Goal: Task Accomplishment & Management: Use online tool/utility

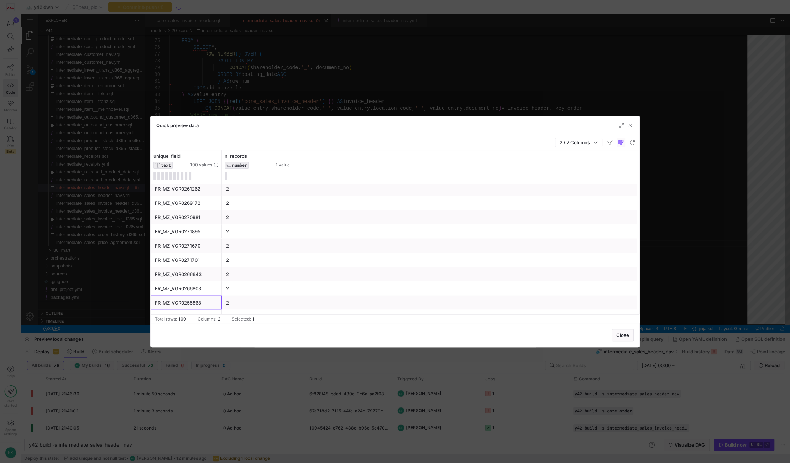
scroll to position [0, 82]
click at [632, 123] on span "button" at bounding box center [629, 125] width 7 height 7
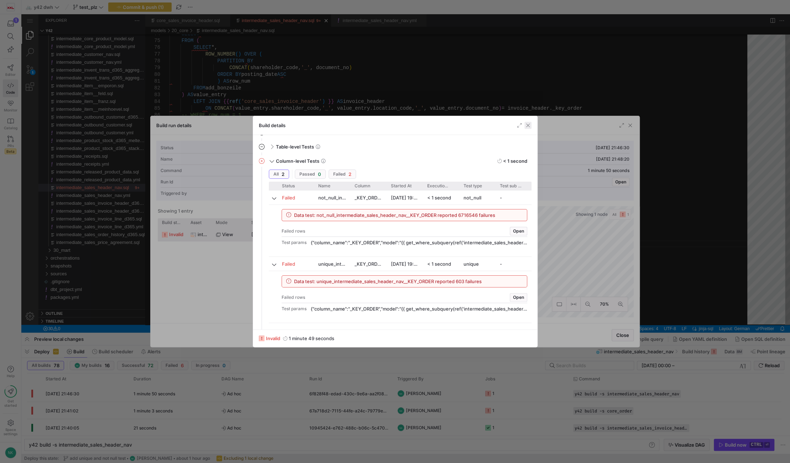
click at [527, 126] on span "button" at bounding box center [527, 125] width 7 height 7
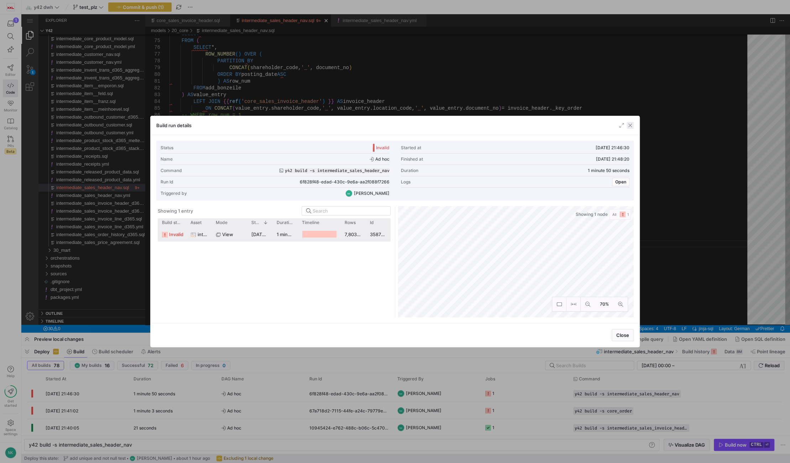
click at [626, 126] on span "button" at bounding box center [629, 125] width 7 height 7
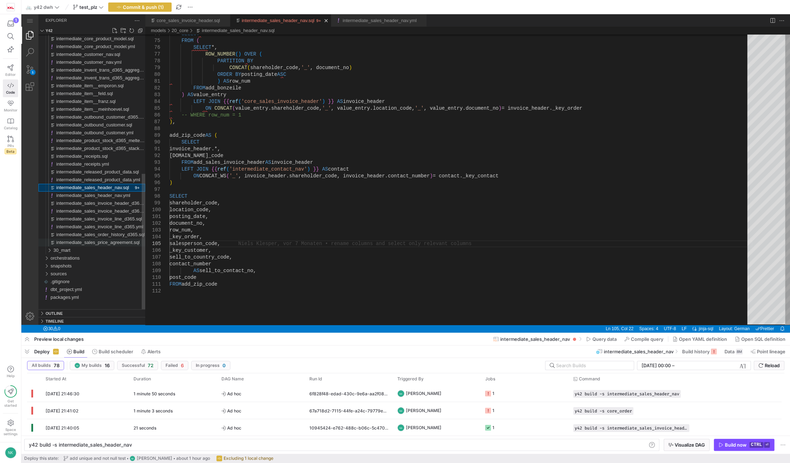
click at [61, 246] on div "intermediate_sales_price_agreement.sql" at bounding box center [100, 242] width 89 height 8
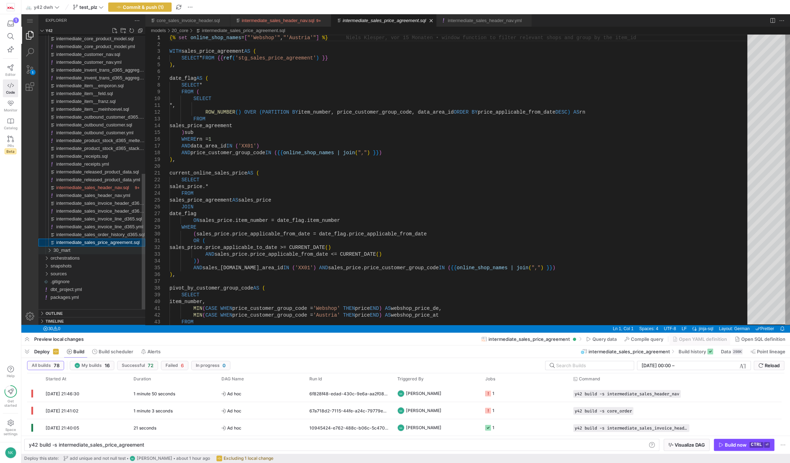
click at [56, 250] on span "30_mart" at bounding box center [61, 249] width 17 height 5
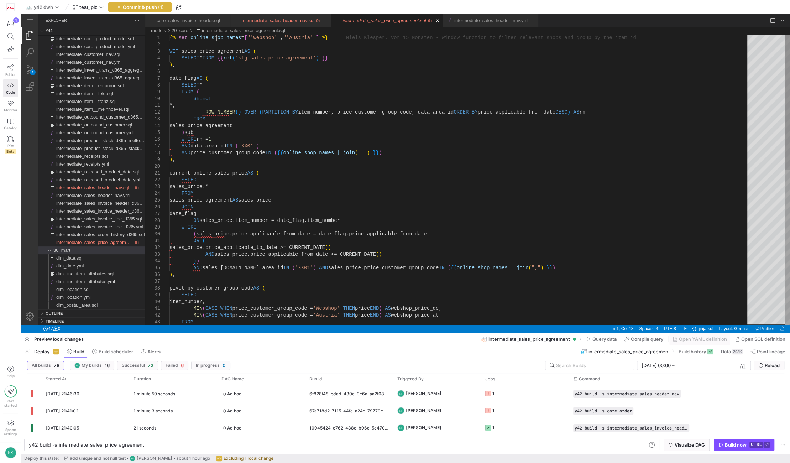
click at [215, 38] on div "SELECT *, ROW_NUMBER ( ) OVER ( PARTITION BY item_number, price_customer_group_…" at bounding box center [460, 345] width 583 height 621
click at [192, 16] on div "core_sales_invoice_header.sql" at bounding box center [188, 20] width 63 height 12
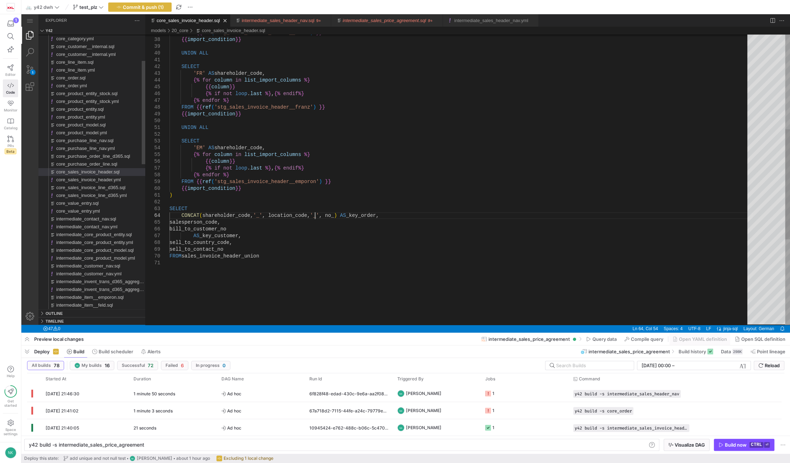
type textarea "y42 build -s core_sales_invoice_header"
click at [324, 214] on div "FROM {{ ref ( 'stg_sales_invoice_header__feld' ) }} {{ import_condition }} UNIO…" at bounding box center [460, 167] width 583 height 763
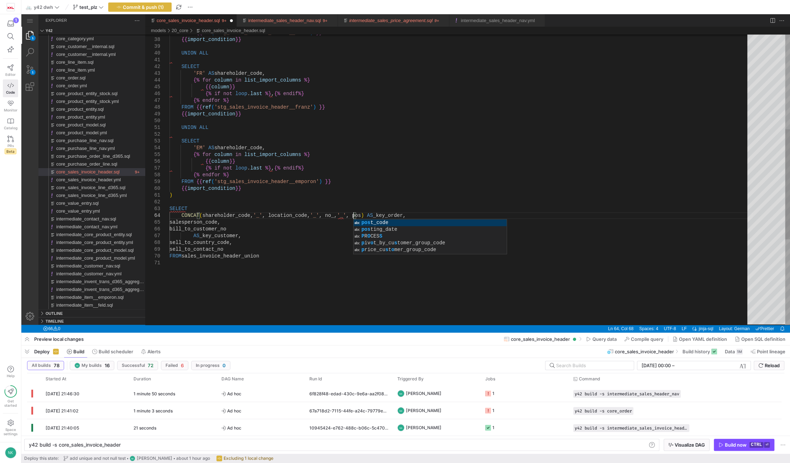
scroll to position [20, 186]
type textarea ") SELECT CONCAT(shareholder_code, '_', location_code, '_', no_, '_', posting_da…"
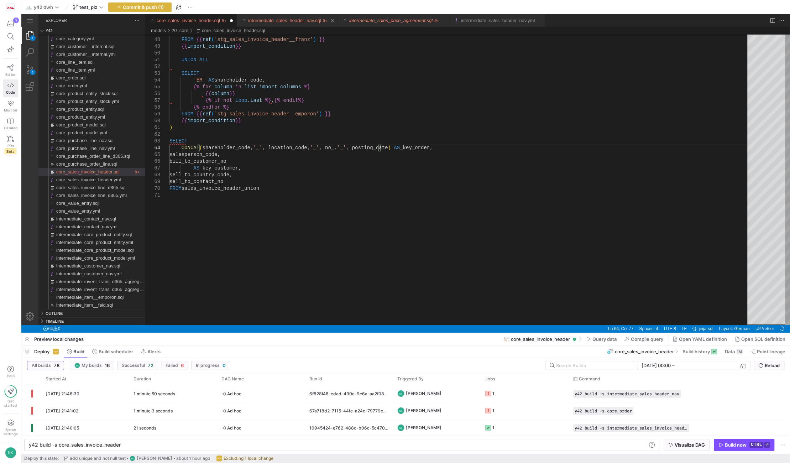
click at [277, 21] on link "intermediate_sales_header_nav.sql" at bounding box center [284, 20] width 73 height 5
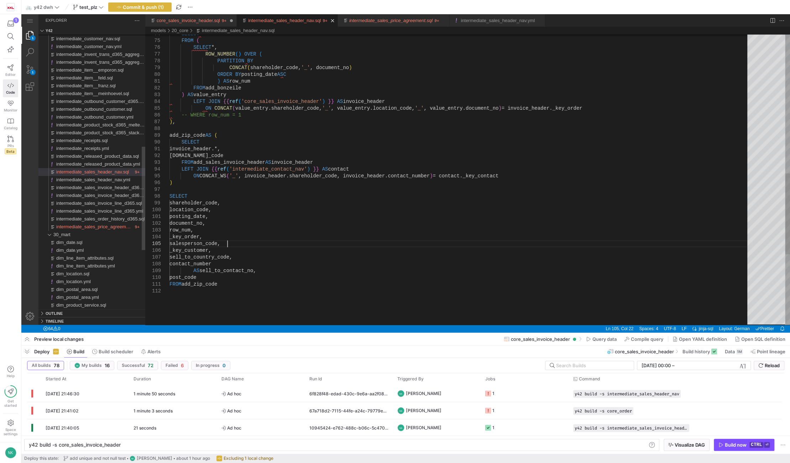
type textarea "y42 build -s intermediate_sales_header_nav"
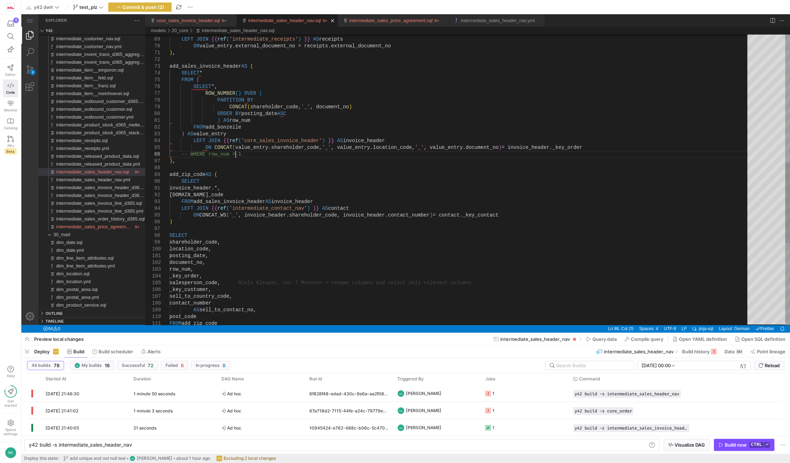
click at [478, 151] on div "SELECT * FROM ( SELECT *, ROW_NUMBER ( ) OVER ( PARTITION BY CONCAT ( sharehold…" at bounding box center [460, 96] width 583 height 1041
click at [479, 147] on div "SELECT * FROM ( SELECT *, ROW_NUMBER ( ) OVER ( PARTITION BY CONCAT ( sharehold…" at bounding box center [460, 96] width 583 height 1041
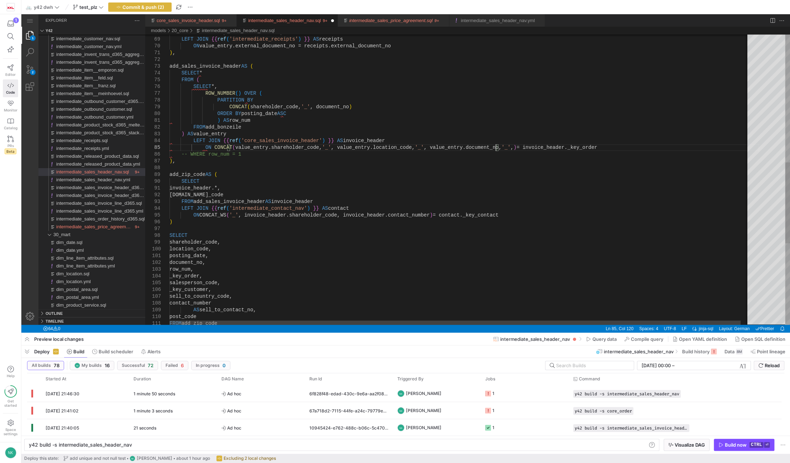
scroll to position [27, 325]
type textarea ") AS row_num FROM add_bonzeile ) AS value_entry LEFT JOIN {{ ref('core_sales_in…"
click at [444, 151] on div "SELECT * FROM ( SELECT *, ROW_NUMBER ( ) OVER ( PARTITION BY CONCAT ( sharehold…" at bounding box center [463, 96] width 589 height 1041
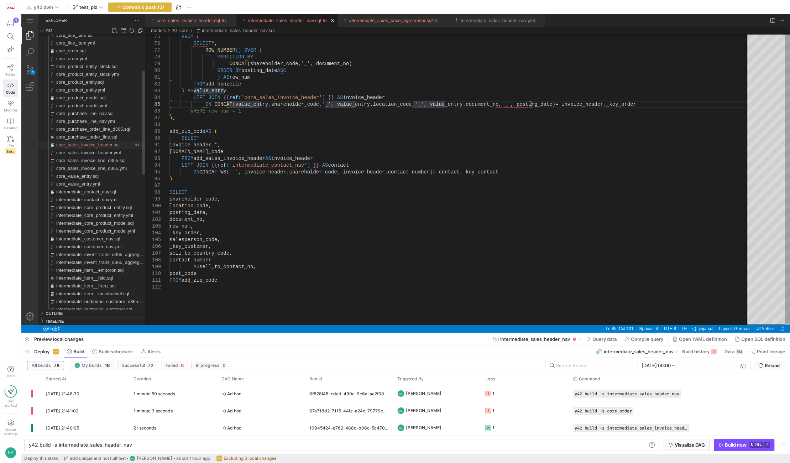
click at [99, 147] on span "core_sales_invoice_header.sql" at bounding box center [87, 144] width 63 height 5
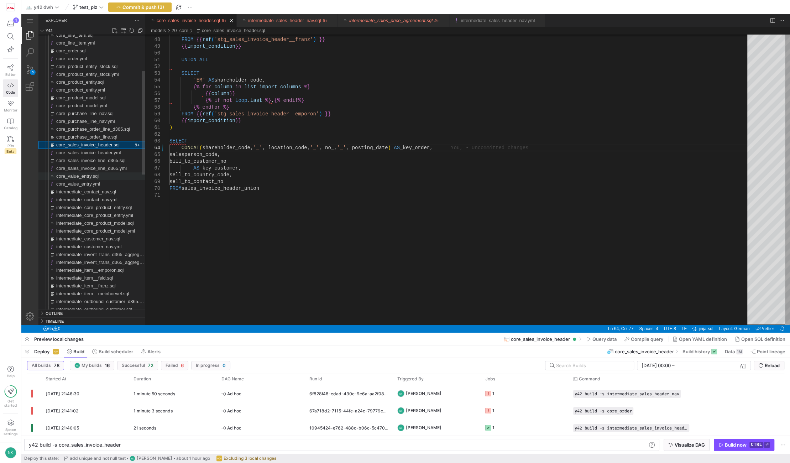
click at [92, 177] on span "core_value_entry.sql" at bounding box center [77, 175] width 42 height 5
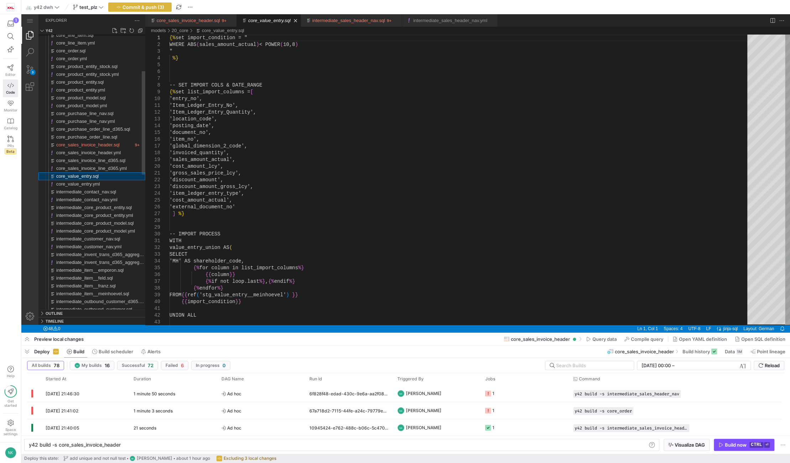
type textarea "y42 build -s core_value_entry"
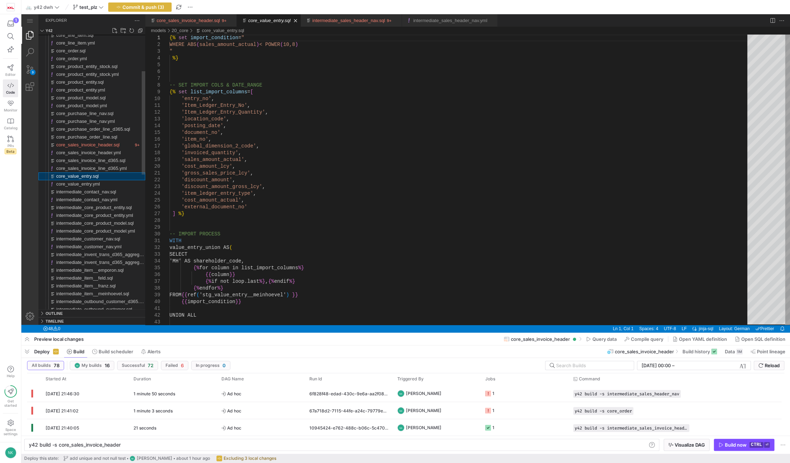
scroll to position [0, 68]
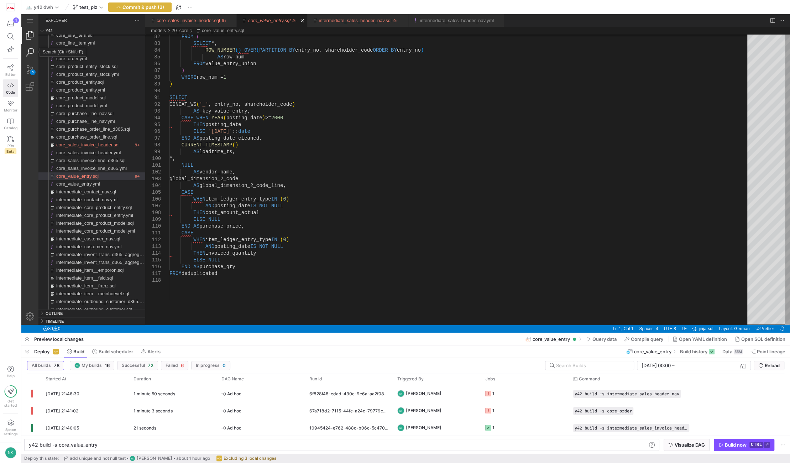
click at [31, 53] on link "Search (Ctrl+Shift+F)" at bounding box center [29, 52] width 17 height 17
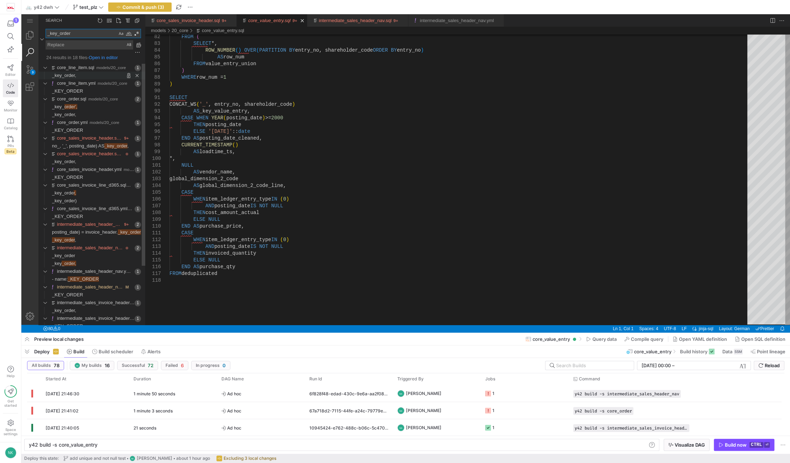
type textarea "_key_order"
click at [65, 74] on span "_key_order," at bounding box center [64, 75] width 24 height 5
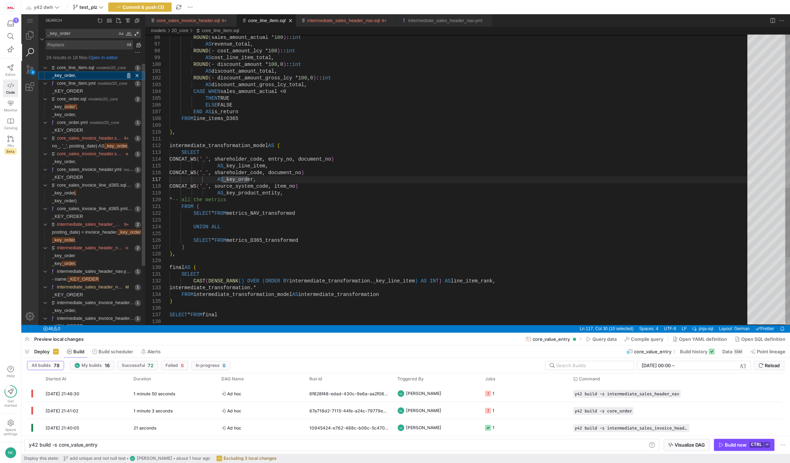
type textarea "y42 build -s core_line_item"
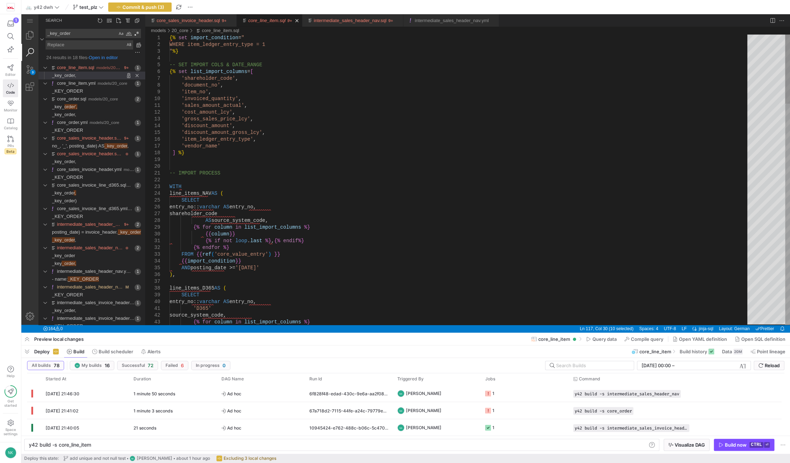
type textarea "{% if not loop.last %} , {% endif%} {% endfor %} FROM {{ ref('core_value_entry'…"
click at [199, 16] on div "core_sales_invoice_header.sql" at bounding box center [188, 20] width 63 height 12
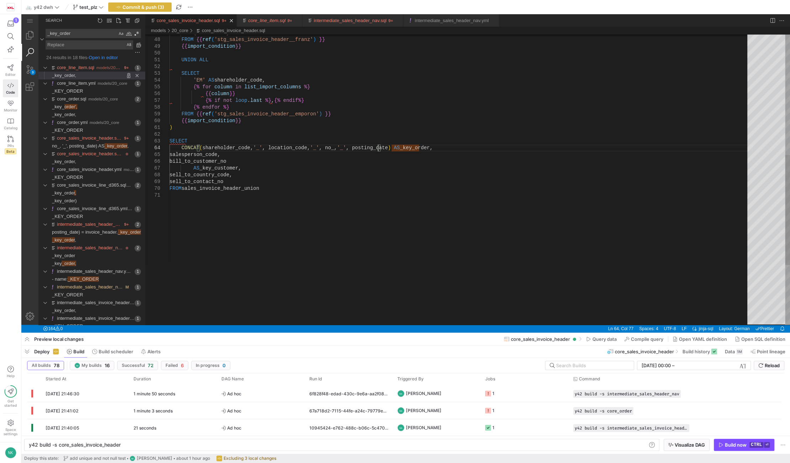
scroll to position [0, 208]
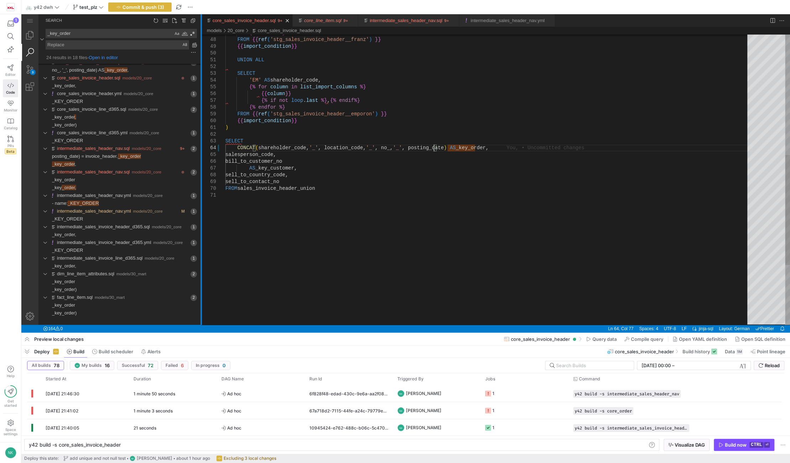
drag, startPoint x: 145, startPoint y: 240, endPoint x: 201, endPoint y: 232, distance: 56.5
click at [201, 232] on div at bounding box center [200, 169] width 1 height 310
click at [77, 268] on span "Found '' at column 13 in line '_key_order,'" at bounding box center [138, 266] width 125 height 8
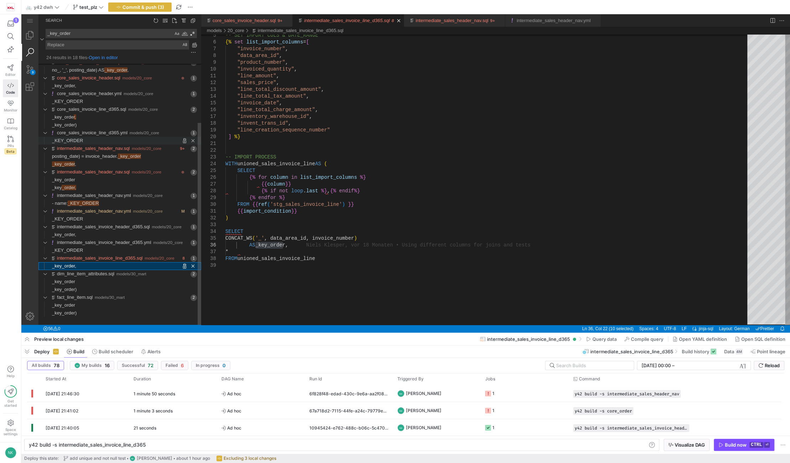
click at [93, 140] on span "Found '' at column 16 in line '_KEY_ORDER'" at bounding box center [142, 141] width 118 height 8
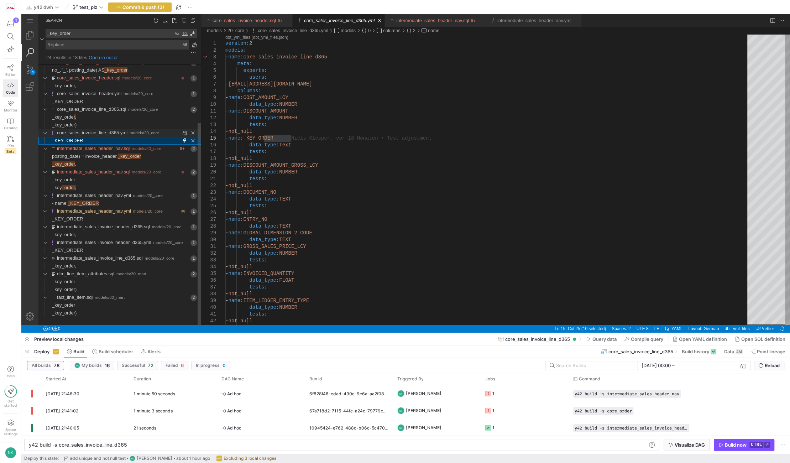
click at [91, 130] on link "core_sales_invoice_line_d365.yml" at bounding box center [92, 132] width 70 height 5
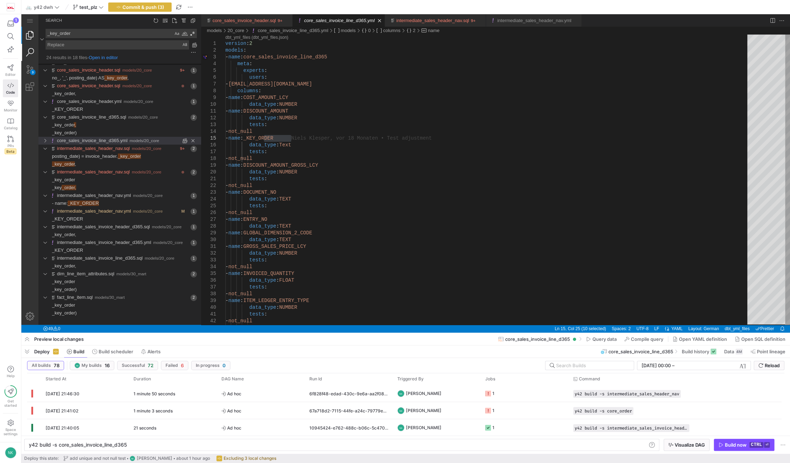
click at [32, 33] on link "Explorer (Ctrl+Shift+E)" at bounding box center [29, 35] width 17 height 17
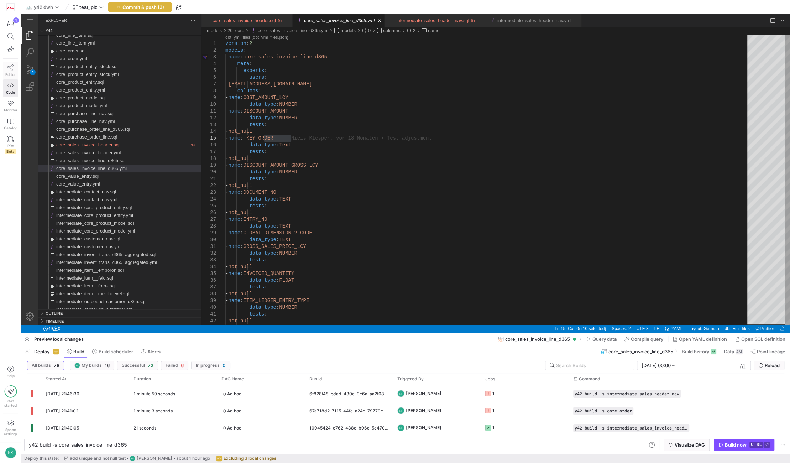
click at [13, 70] on icon at bounding box center [10, 67] width 6 height 6
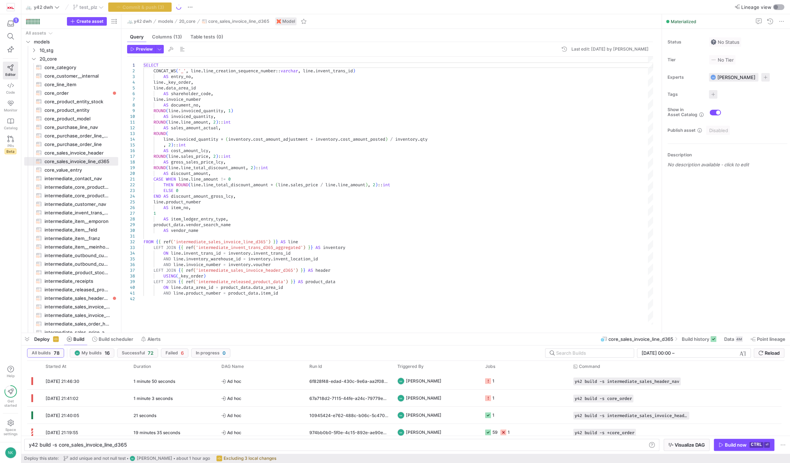
click at [775, 7] on div "button" at bounding box center [775, 7] width 4 height 4
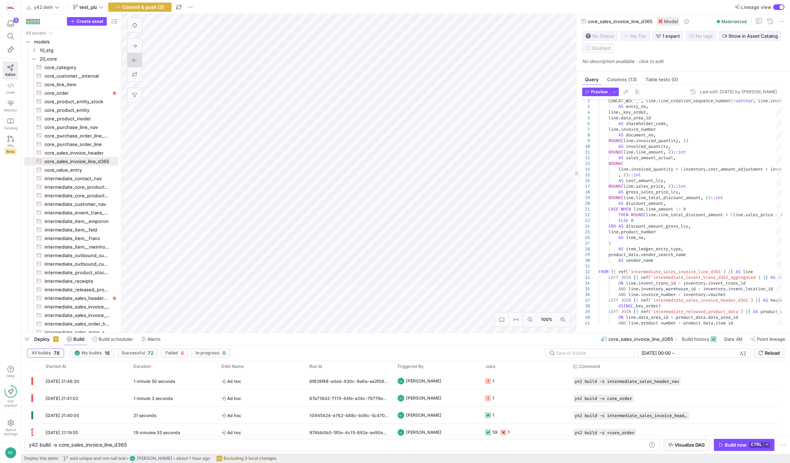
type textarea "y42 build -s intermediate_sales_invoice_header_d365"
type textarea "{% set import_condition = "WHERE invoice_date >= '[DATE]'"%} -- SET IMPORT COLS…"
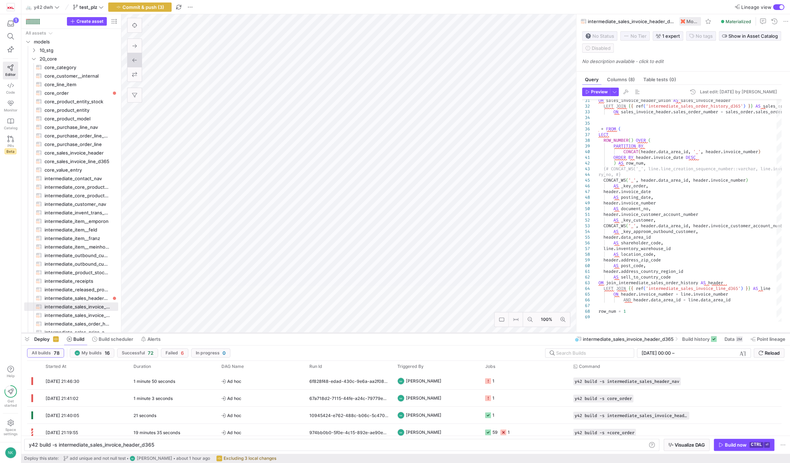
type textarea "y42 build -s core_order"
type textarea "{% set import_condition = "WHERE posting_date >= '[DATE]'"%} --WHERE sales_amou…"
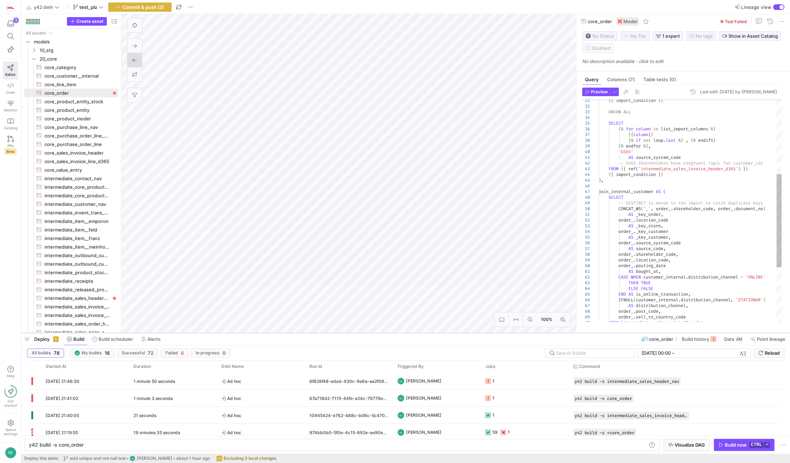
scroll to position [0, 54]
type textarea "y42 build -s intermediate_sales_invoice_header_d365"
type textarea "{% set import_condition = "WHERE invoice_date >= '[DATE]'"%} -- SET IMPORT COLS…"
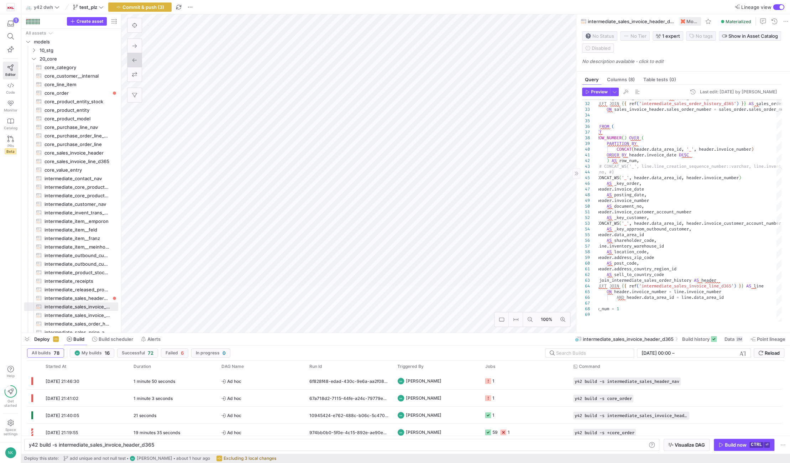
type textarea "y42 build -s core_order"
type textarea "{% set import_condition = "WHERE posting_date >= '[DATE]'"%} --WHERE sales_amou…"
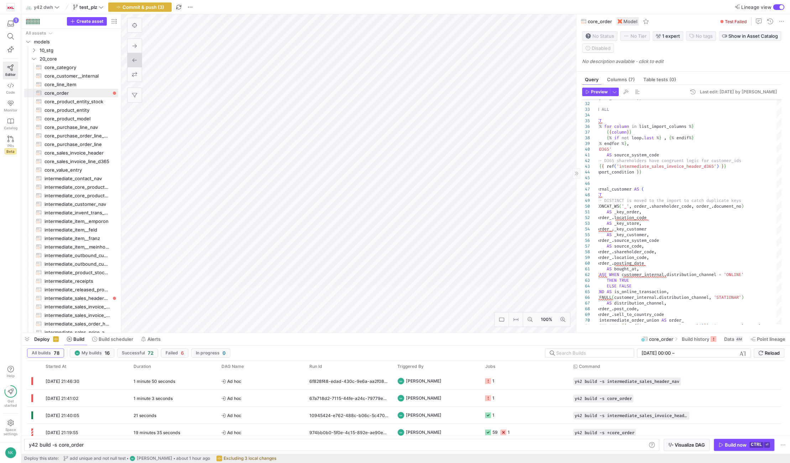
type textarea "y42 build -s intermediate_sales_header_nav"
type textarea "{% set import_condition = "WHERE posting_date >= '[DATE]'" %} --WHERE sales_amo…"
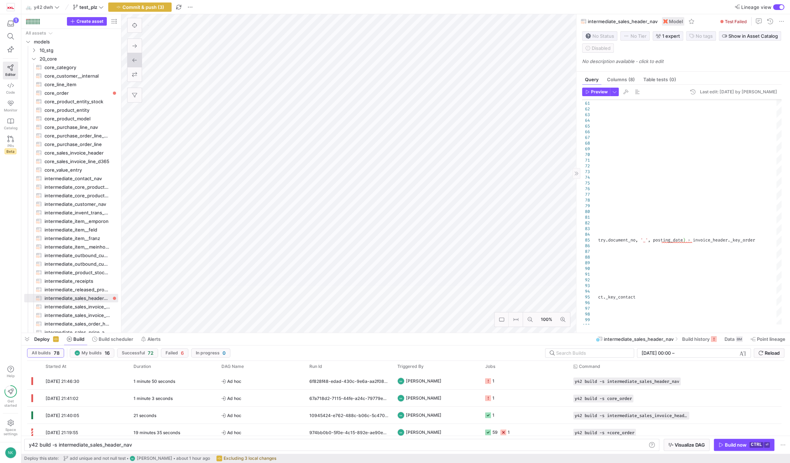
type textarea "y42 build -s core_sales_invoice_header"
type textarea "{% set import_condition = "WHERE posting_date >= '2020-01-01'" %} -- SET IMPORT…"
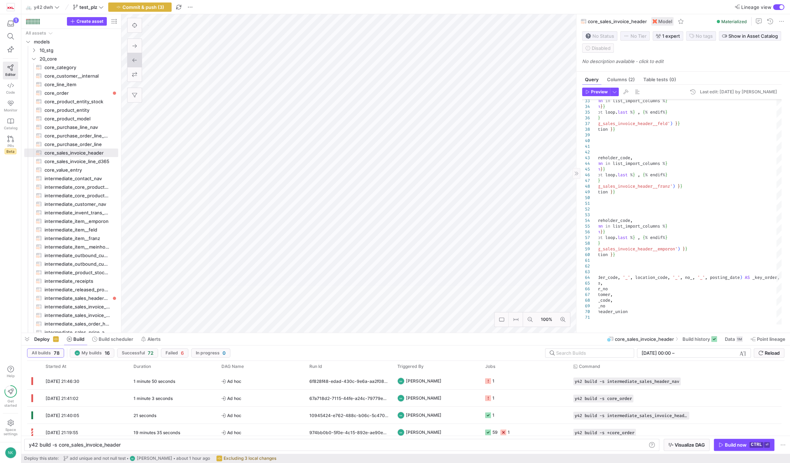
type textarea "y42 build -s intermediate_sales_header_nav"
type textarea "{% set import_condition = "WHERE posting_date >= '[DATE]'" %} --WHERE sales_amo…"
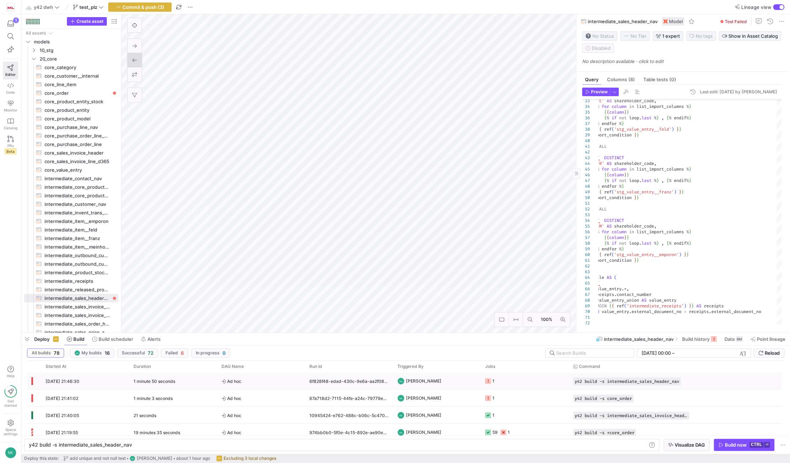
click at [266, 379] on span "Ad hoc" at bounding box center [260, 381] width 79 height 17
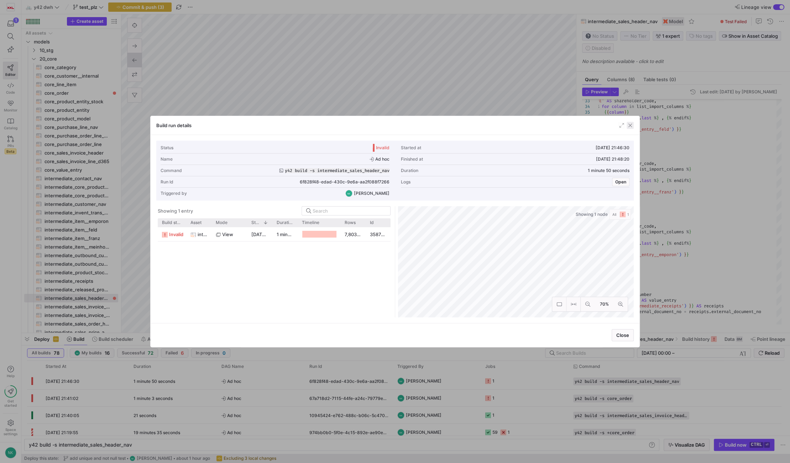
click at [629, 122] on span "button" at bounding box center [629, 125] width 7 height 7
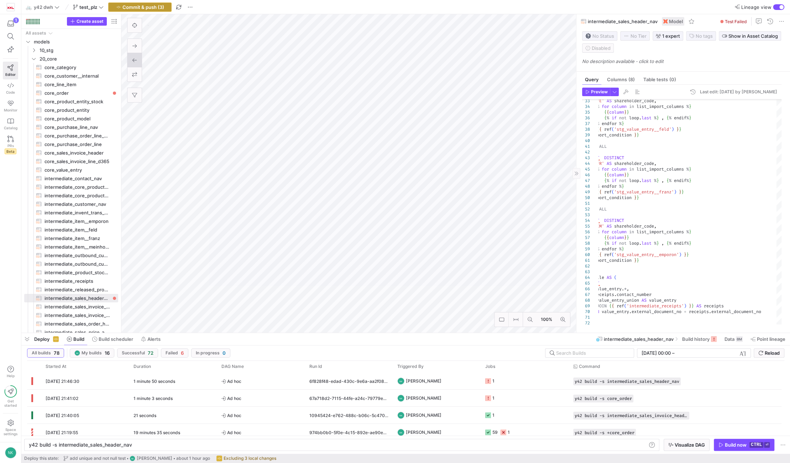
type textarea "y42 build -s core_sales_invoice_header"
type textarea "{% set import_condition = "WHERE posting_date >= '2020-01-01'" %} -- SET IMPORT…"
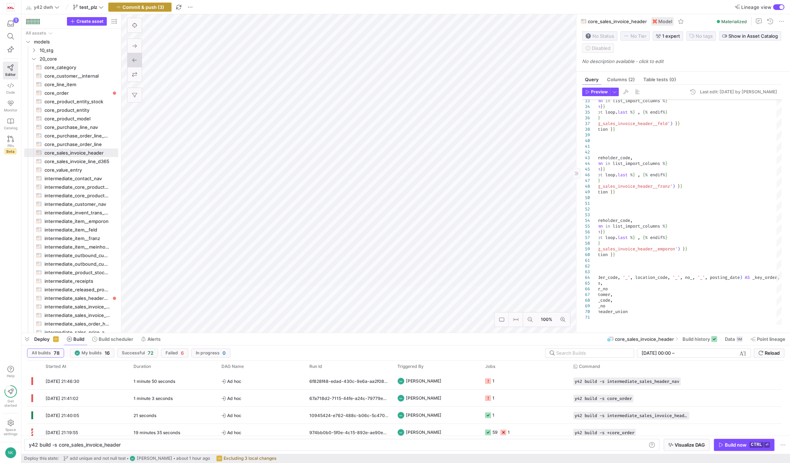
click at [127, 4] on span "Commit & push (3)" at bounding box center [143, 7] width 42 height 6
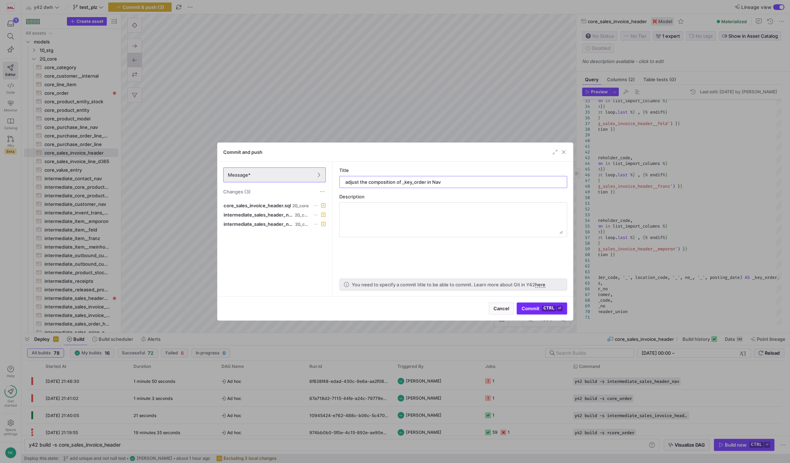
type input "adjust the composition of _key_order in Nav"
click at [549, 306] on kbd "ctrl" at bounding box center [549, 308] width 14 height 6
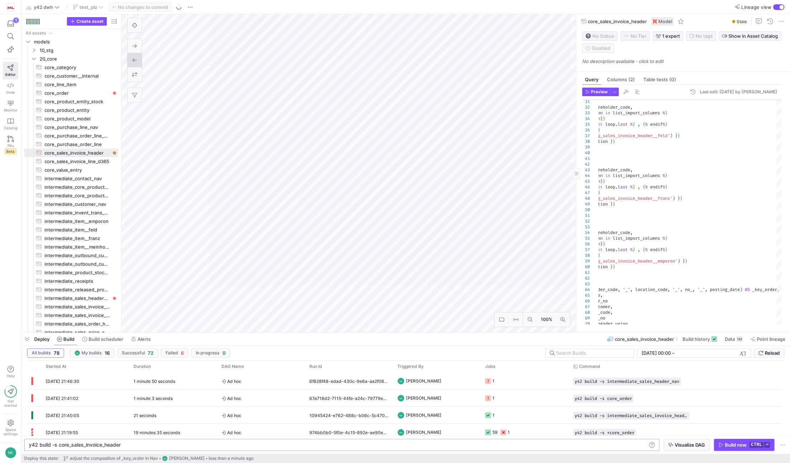
click at [128, 446] on div "y42 build -s core_sales_invoice_header" at bounding box center [338, 445] width 618 height 6
type textarea "y42 build -s core_sales_invoice_header+1"
click at [740, 445] on div "Build now" at bounding box center [736, 445] width 22 height 6
click at [289, 382] on span "Ad hoc" at bounding box center [260, 381] width 79 height 17
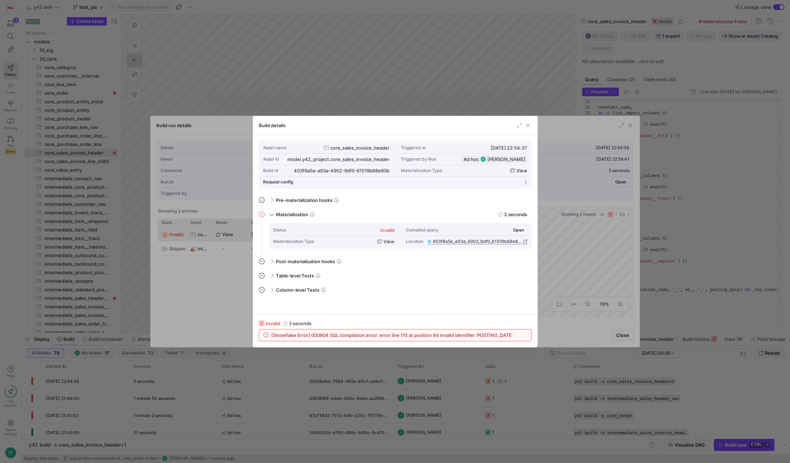
click at [531, 125] on div "Build details" at bounding box center [395, 125] width 284 height 19
click at [530, 126] on span "button" at bounding box center [527, 125] width 7 height 7
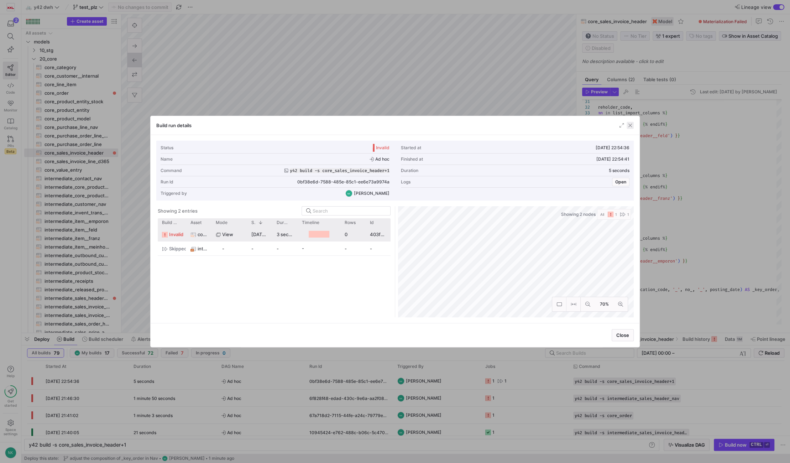
click at [631, 125] on span "button" at bounding box center [629, 125] width 7 height 7
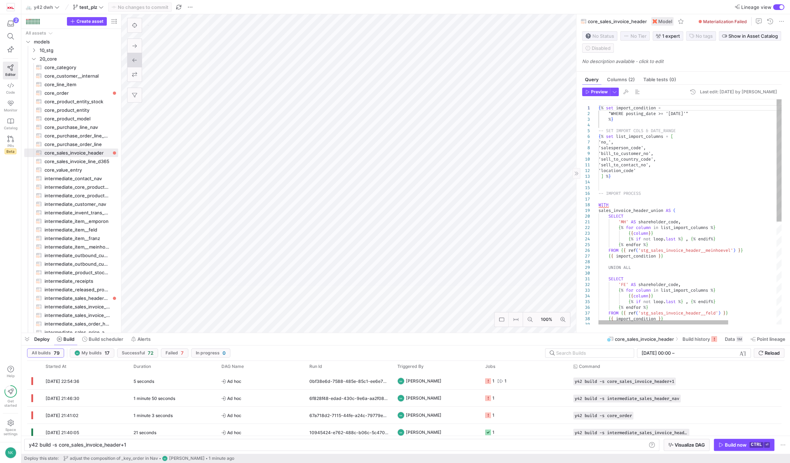
click at [655, 171] on div "{ % for column in list_import_columns % } { { column } } { % if not loop . last…" at bounding box center [723, 306] width 251 height 414
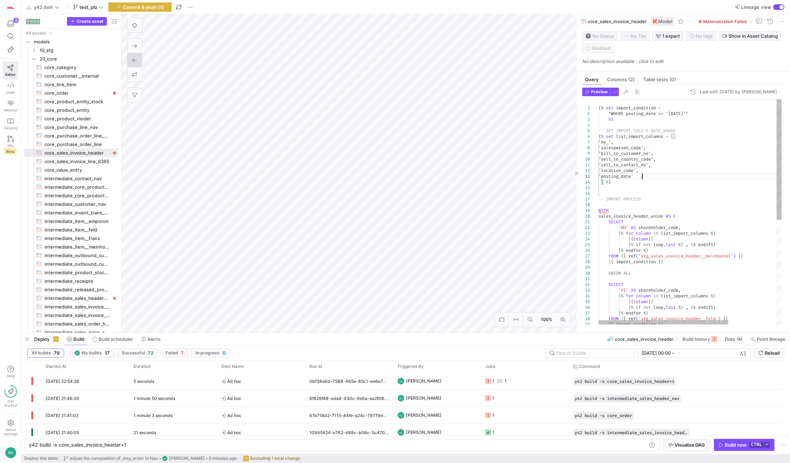
scroll to position [11, 43]
click at [655, 175] on div "{ % for column in list_import_columns % } { { column } } { % if not loop . last…" at bounding box center [723, 309] width 251 height 420
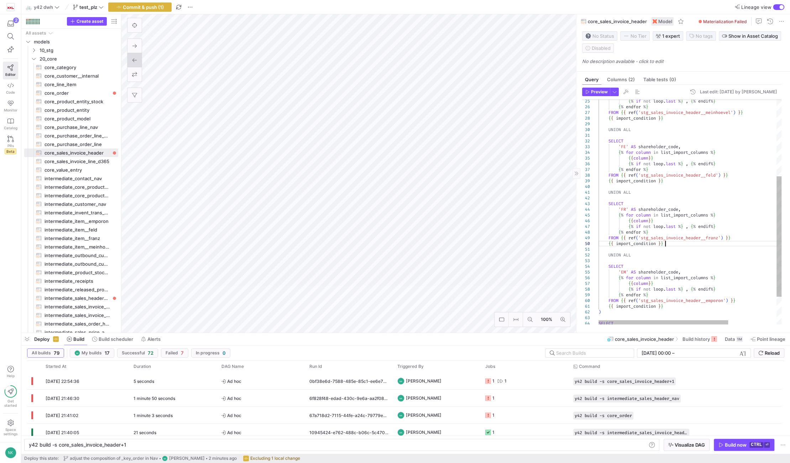
click at [667, 245] on div "{ % for column in list_import_columns % } { { column } } { % if not loop . last…" at bounding box center [723, 166] width 251 height 420
type textarea "UNION ALL SELECT 'FR' AS shareholder_code, {% for column in list_import_columns…"
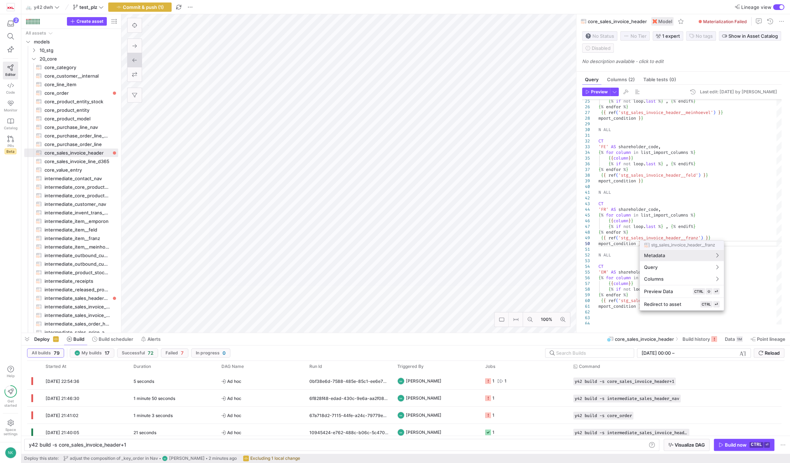
click at [755, 211] on div at bounding box center [395, 231] width 790 height 463
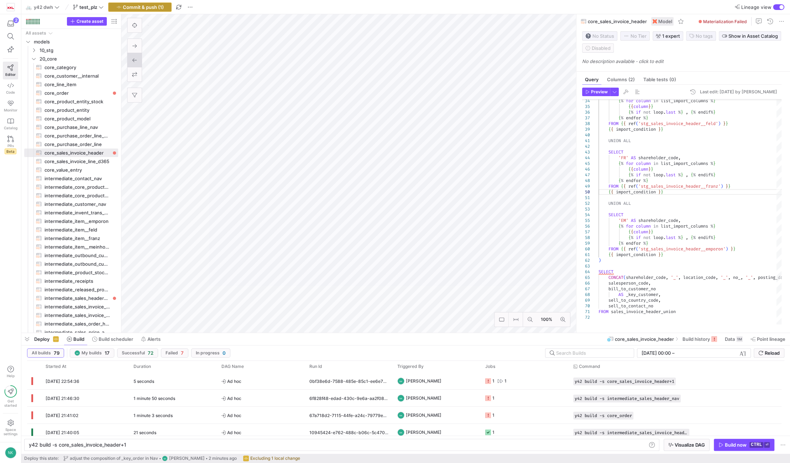
click at [128, 7] on span "Commit & push (1)" at bounding box center [143, 7] width 41 height 6
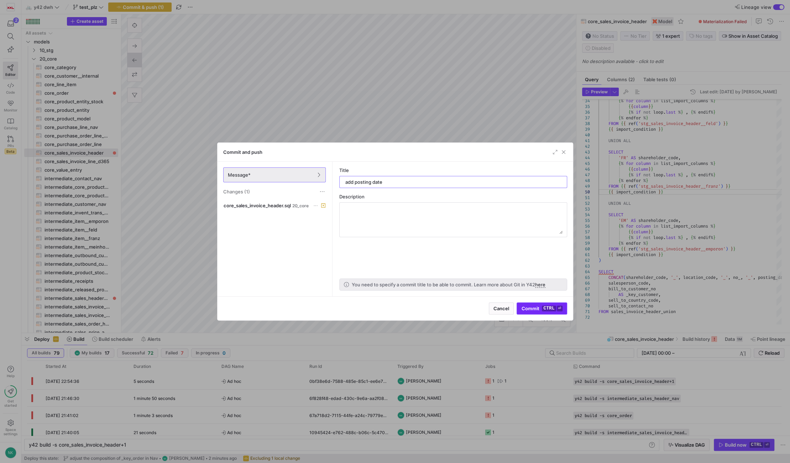
type input "add posting date"
click at [522, 312] on span "submit" at bounding box center [541, 308] width 49 height 11
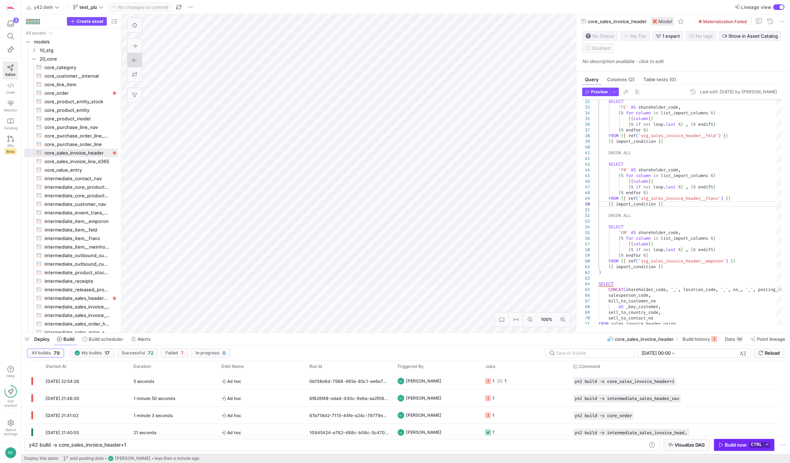
click at [730, 444] on div "Build now" at bounding box center [736, 445] width 22 height 6
click at [191, 377] on div "13 seconds" at bounding box center [173, 380] width 88 height 17
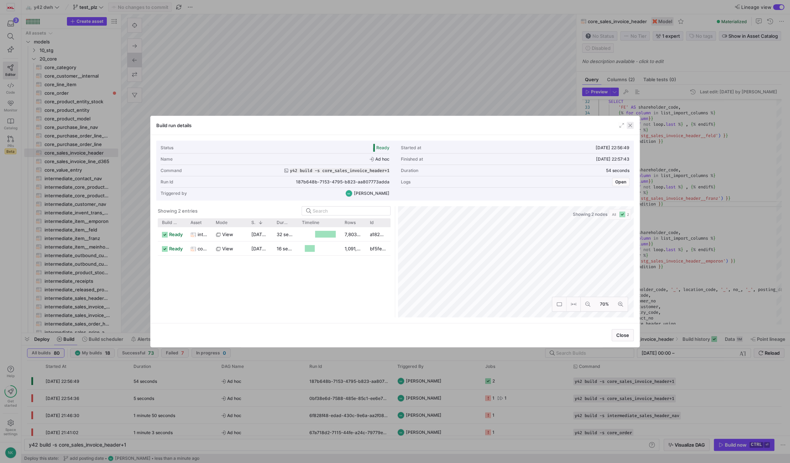
click at [632, 127] on span "button" at bounding box center [629, 125] width 7 height 7
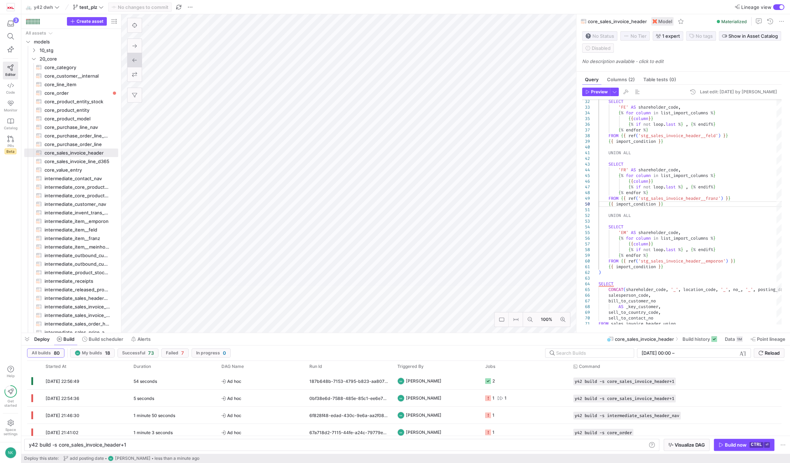
type textarea "{% set import_condition = "WHERE posting_date >= '[DATE]'"%} --WHERE sales_amou…"
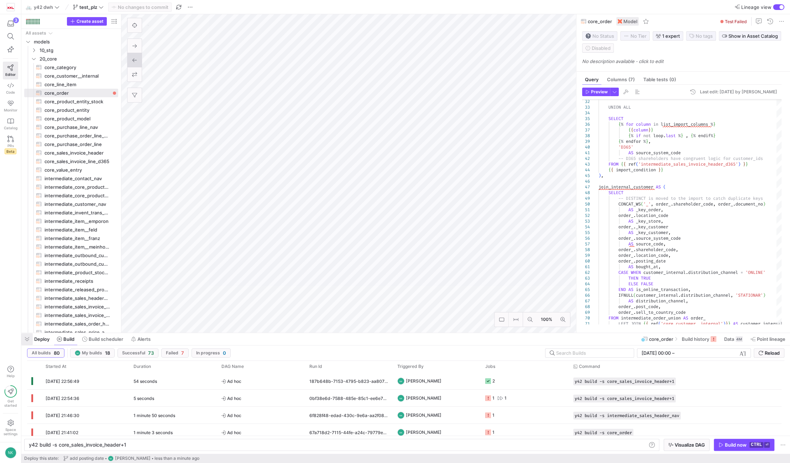
click at [26, 339] on span "button" at bounding box center [26, 339] width 11 height 12
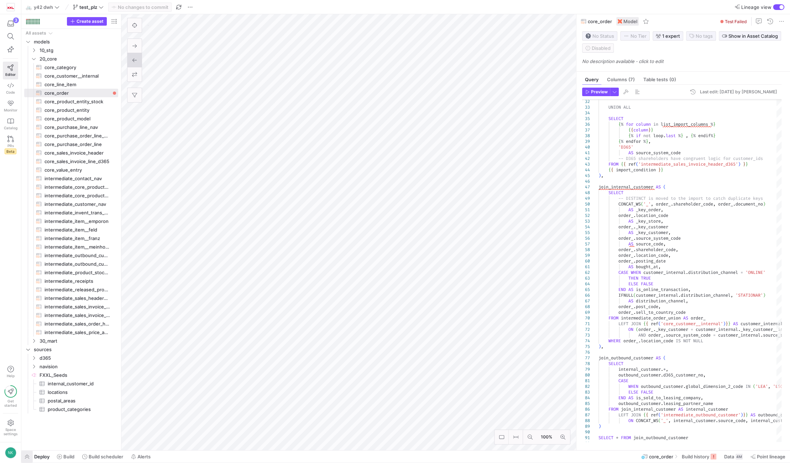
click at [26, 453] on span "button" at bounding box center [26, 456] width 11 height 12
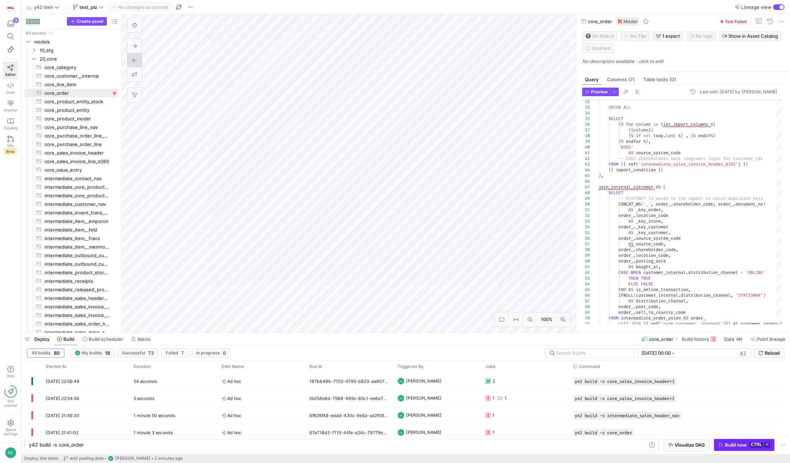
click at [750, 441] on span "button" at bounding box center [744, 444] width 60 height 11
click at [59, 384] on div "[DATE] 22:58:04" at bounding box center [85, 380] width 88 height 17
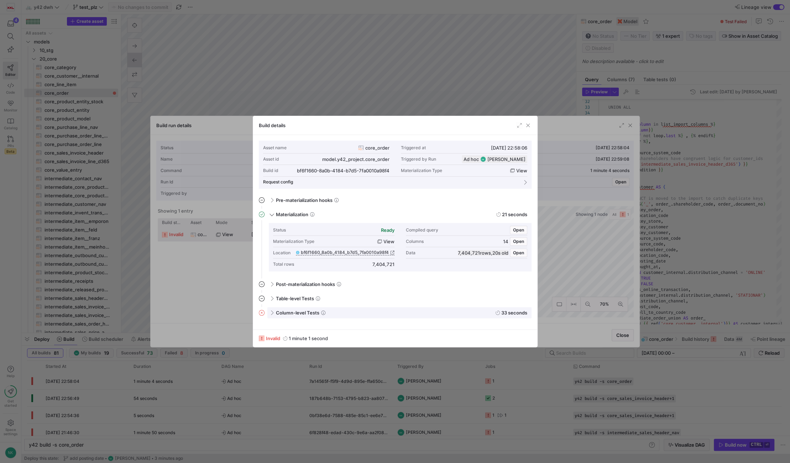
click at [271, 315] on div "Column-level Tests 33 seconds" at bounding box center [399, 312] width 264 height 11
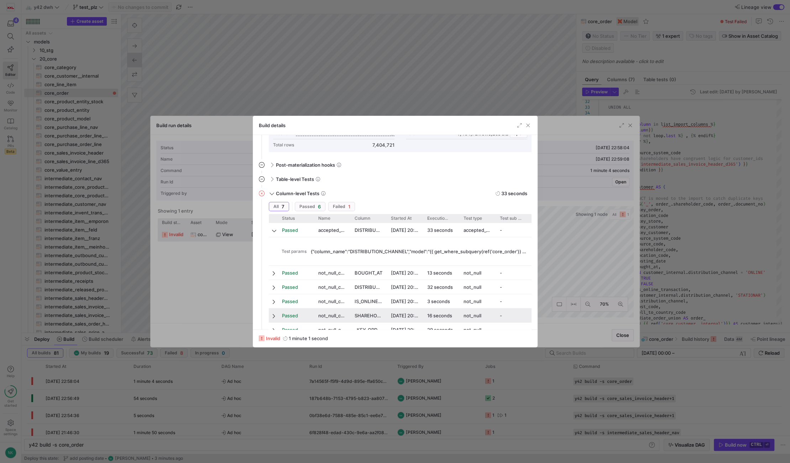
scroll to position [148, 0]
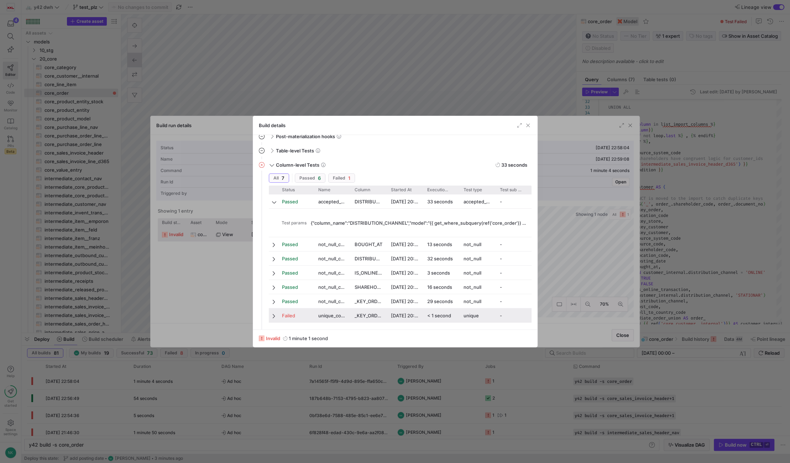
click at [273, 317] on span at bounding box center [274, 316] width 5 height 6
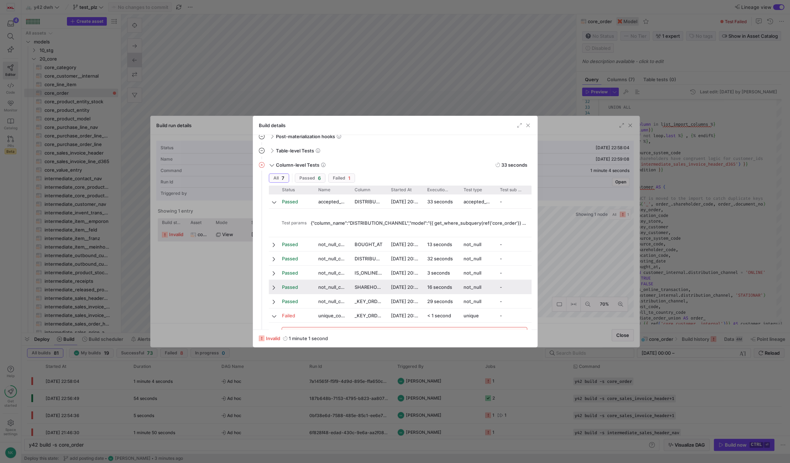
scroll to position [199, 0]
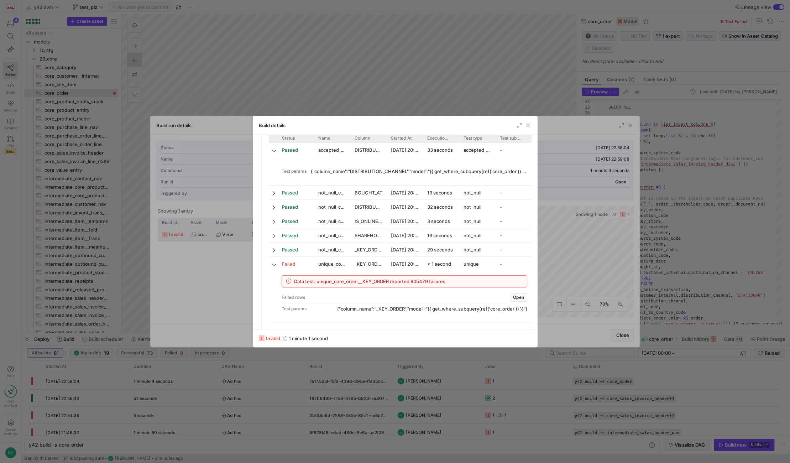
click at [310, 277] on div "Data test: unique_core_order__KEY_ORDER reported 905479 failures" at bounding box center [404, 280] width 245 height 11
click at [509, 296] on div "Failed rows Open" at bounding box center [405, 296] width 246 height 11
click at [515, 295] on span "Open" at bounding box center [518, 297] width 11 height 5
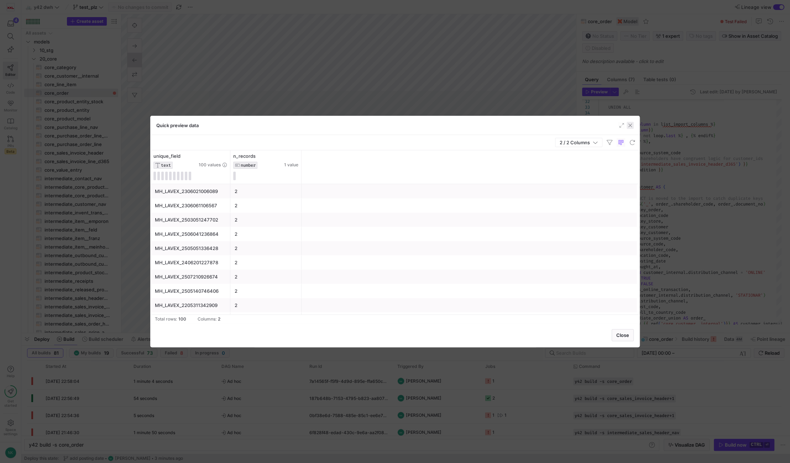
click at [631, 124] on span "button" at bounding box center [629, 125] width 7 height 7
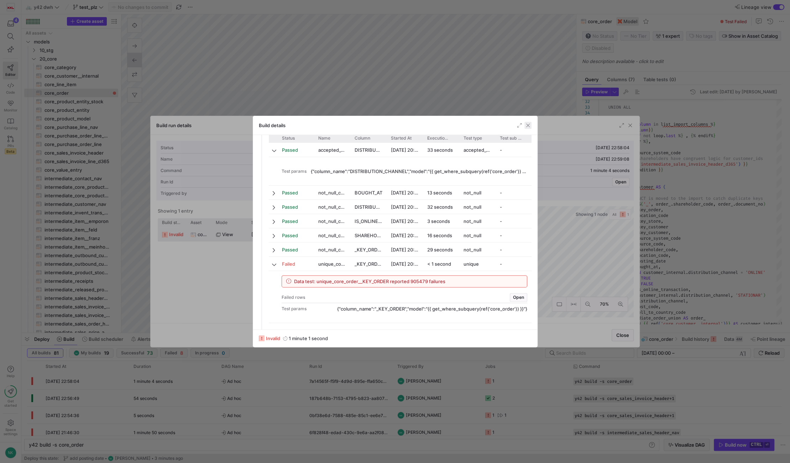
click at [525, 128] on span "button" at bounding box center [527, 125] width 7 height 7
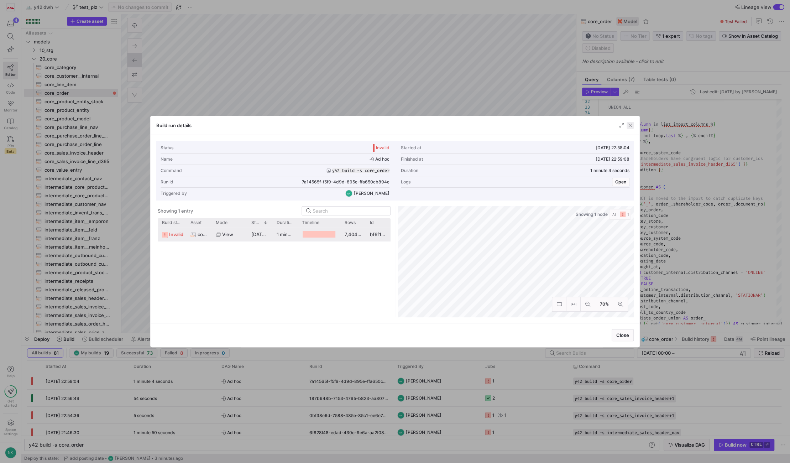
click at [628, 123] on span "button" at bounding box center [629, 125] width 7 height 7
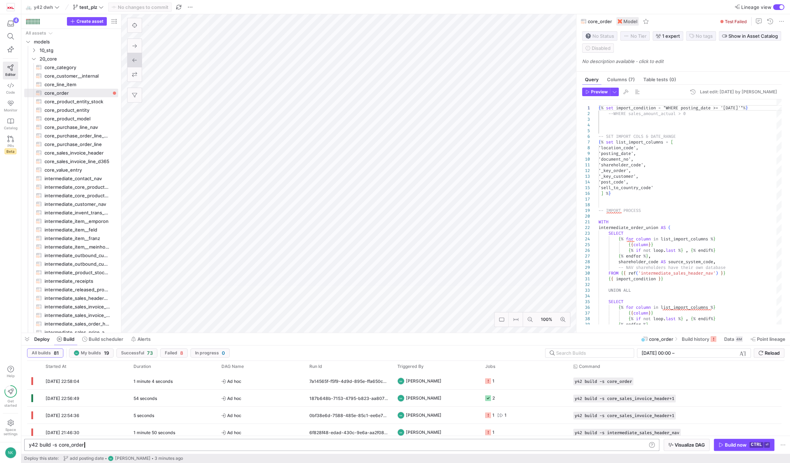
click at [86, 443] on div "y42 build -s core_order" at bounding box center [338, 445] width 618 height 6
click at [48, 446] on div "y42 build -s core_order" at bounding box center [338, 445] width 618 height 6
click at [755, 446] on kbd "ctrl" at bounding box center [756, 445] width 14 height 6
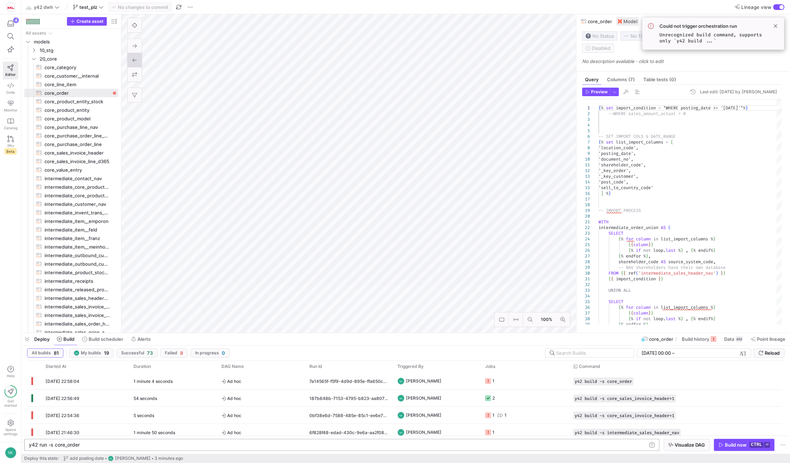
click at [43, 444] on div "y42 run -s core_order" at bounding box center [338, 445] width 618 height 6
type textarea "y42 build -s core_order"
click at [725, 441] on span "button" at bounding box center [744, 444] width 60 height 11
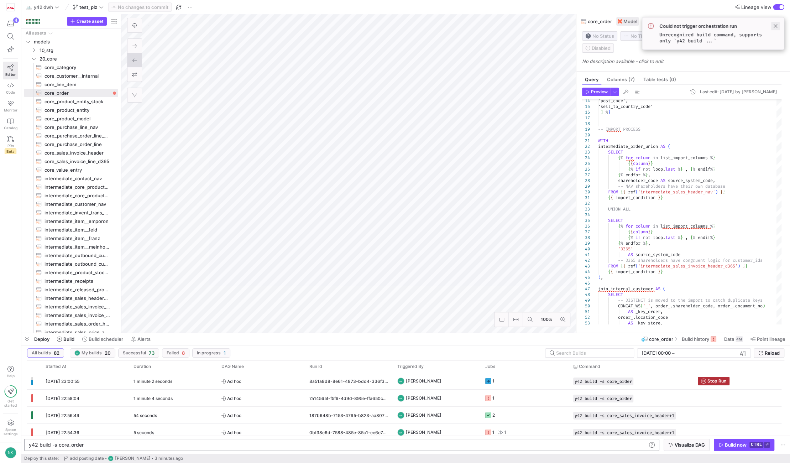
click at [774, 28] on span at bounding box center [775, 26] width 9 height 9
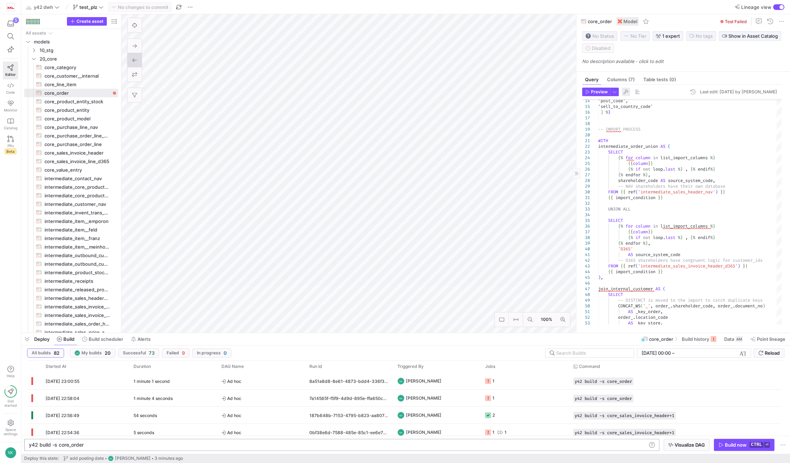
click at [628, 95] on span "button" at bounding box center [625, 92] width 9 height 9
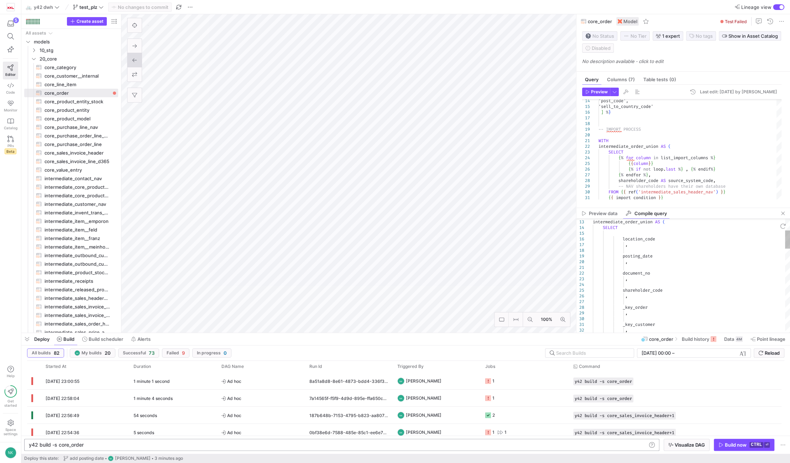
type textarea "--WHERE sales_amount_actual > 0 -- SET IMPORT COLS & DATE_RANGE -- IMPORT PROCE…"
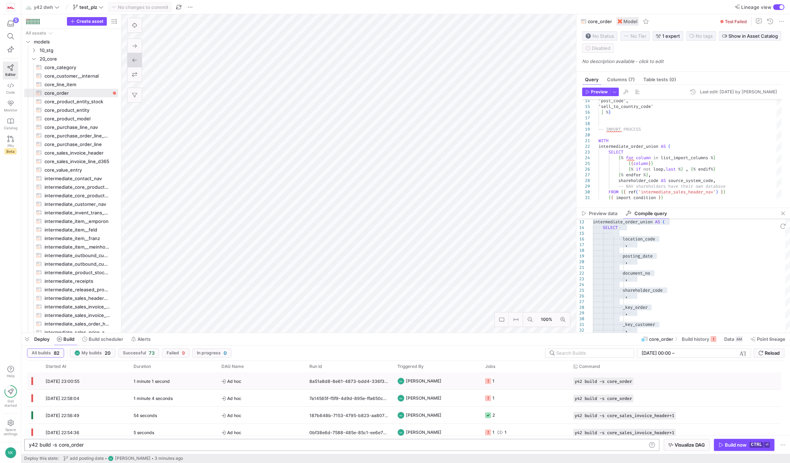
click at [169, 377] on div "1 minute 1 second" at bounding box center [173, 380] width 88 height 17
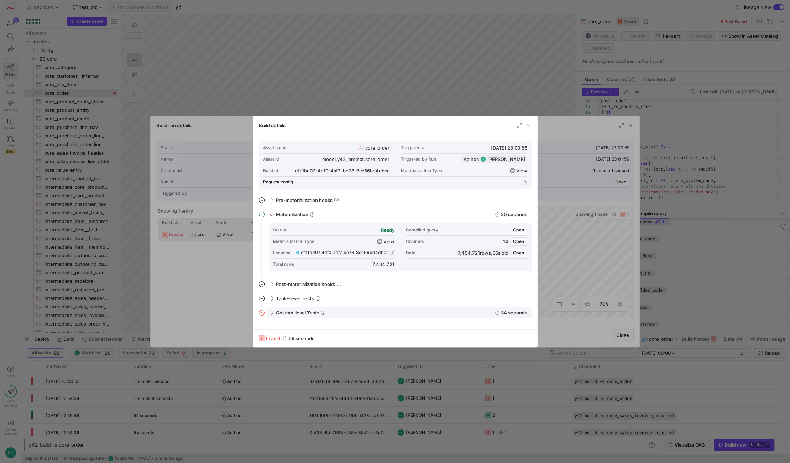
click at [272, 312] on span at bounding box center [271, 312] width 6 height 3
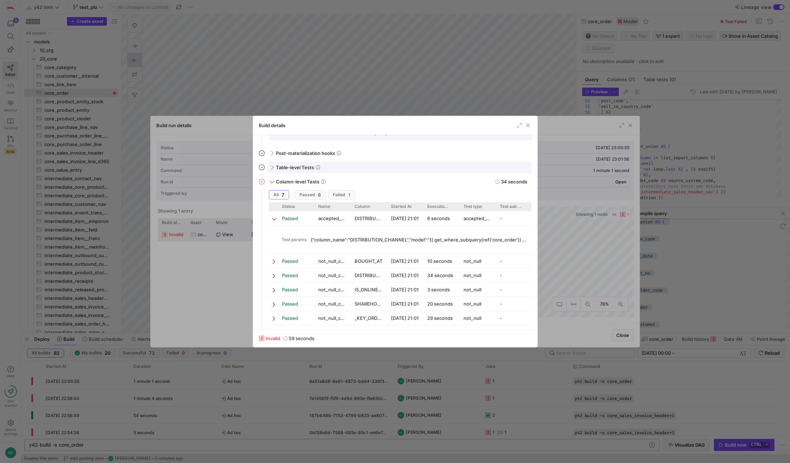
scroll to position [148, 0]
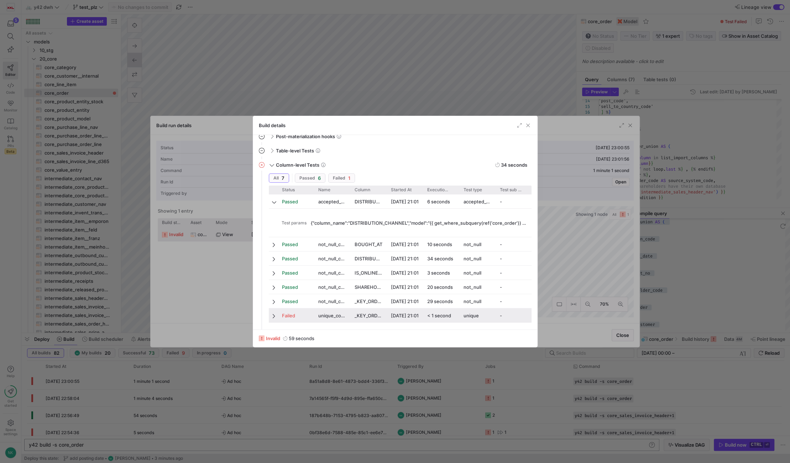
click at [269, 315] on div at bounding box center [273, 315] width 9 height 14
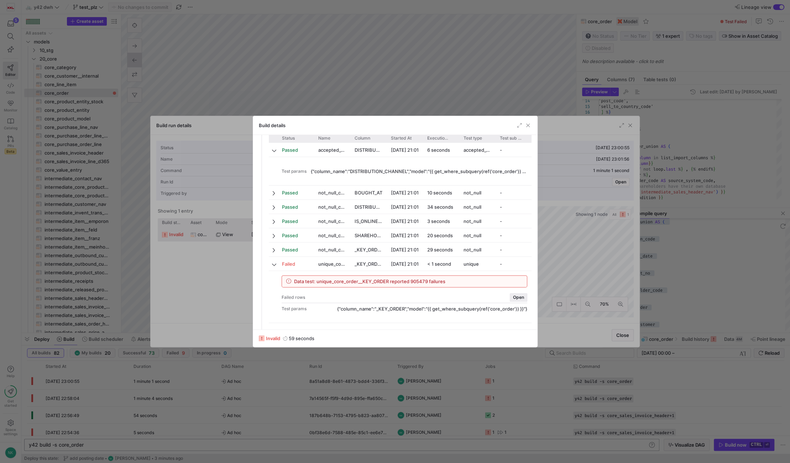
click at [513, 300] on span "button" at bounding box center [518, 297] width 17 height 8
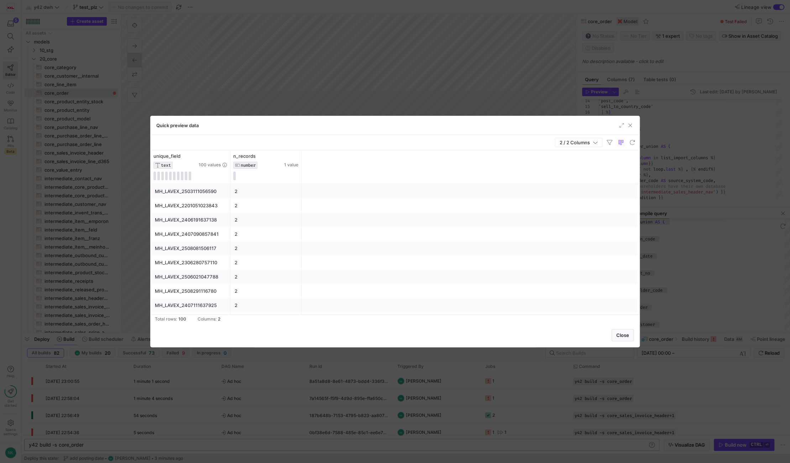
click at [177, 205] on div "MH_LAVEX_2201051023843" at bounding box center [190, 206] width 71 height 14
click at [177, 216] on div "MH_LAVEX_2303011413251" at bounding box center [190, 217] width 71 height 14
click at [630, 125] on span "button" at bounding box center [629, 125] width 7 height 7
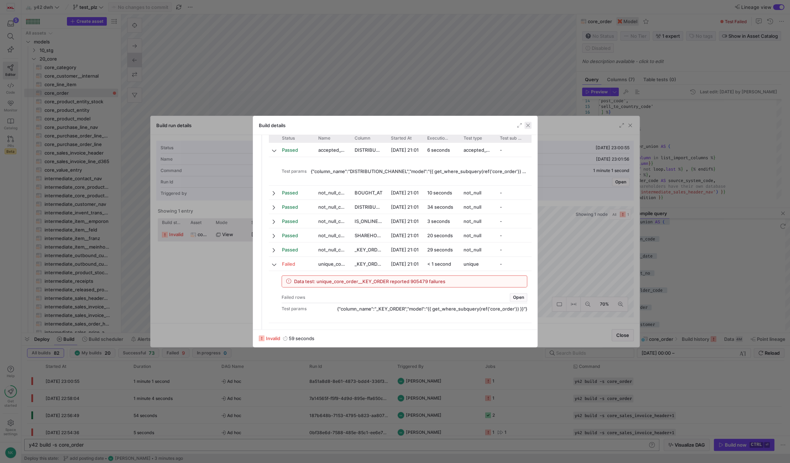
click at [524, 122] on span "button" at bounding box center [527, 125] width 7 height 7
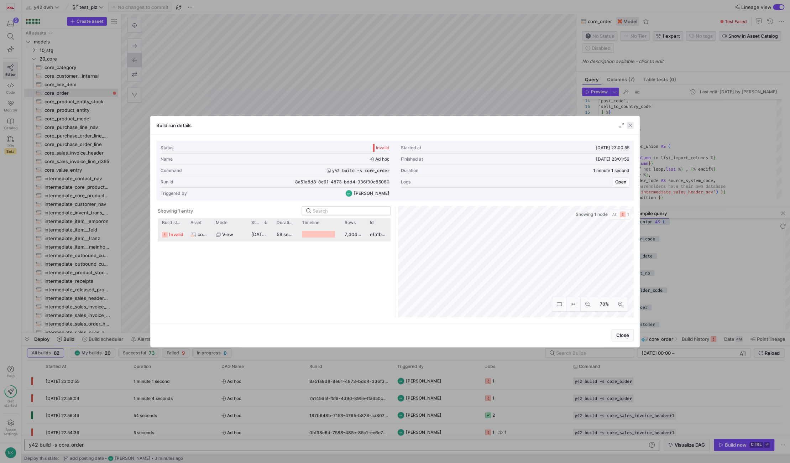
click at [632, 127] on span "button" at bounding box center [629, 125] width 7 height 7
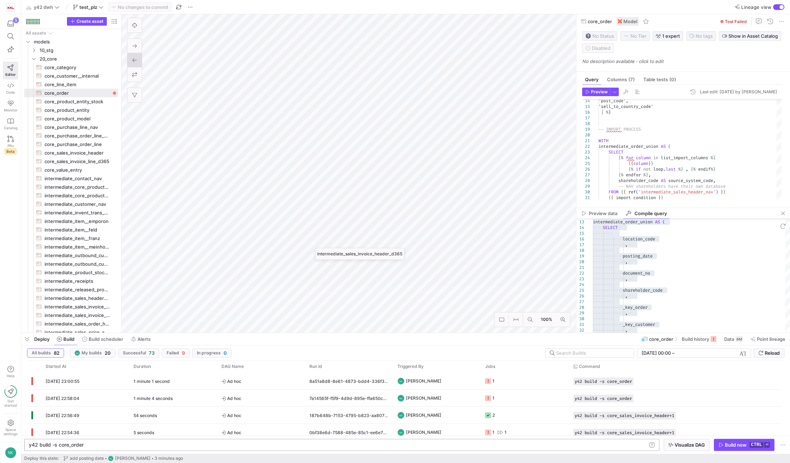
type textarea "{% set import_condition = "WHERE invoice_date >= '[DATE]'"%} -- SET IMPORT COLS…"
type textarea "y42 build -s intermediate_sales_invoice_header_d365"
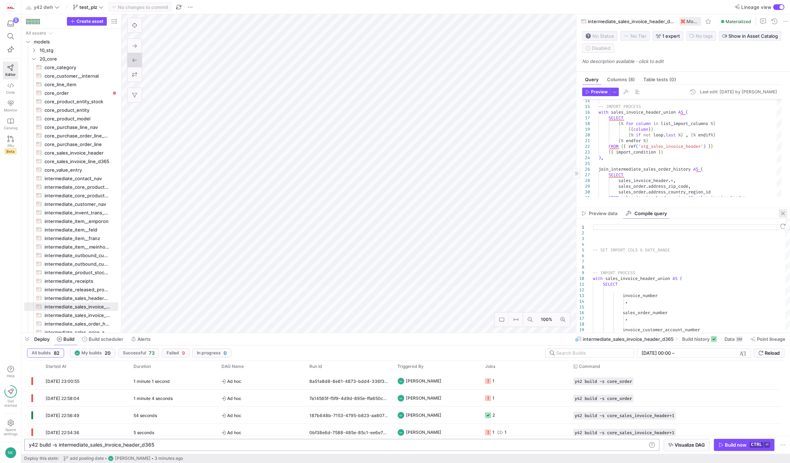
click at [779, 215] on span "button" at bounding box center [782, 213] width 9 height 9
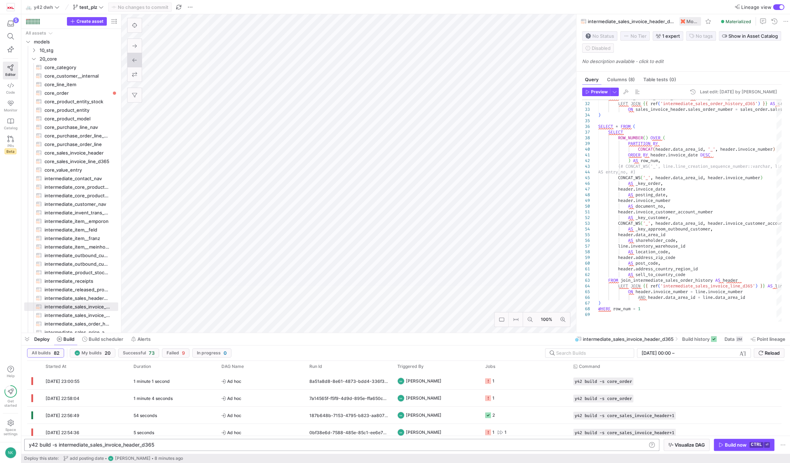
type textarea "{% set import_condition = "WHERE invoice_date >= '2020-01-01'"%} -- SET IMPORT …"
type textarea "y42 build -s intermediate_sales_invoice_line_d365"
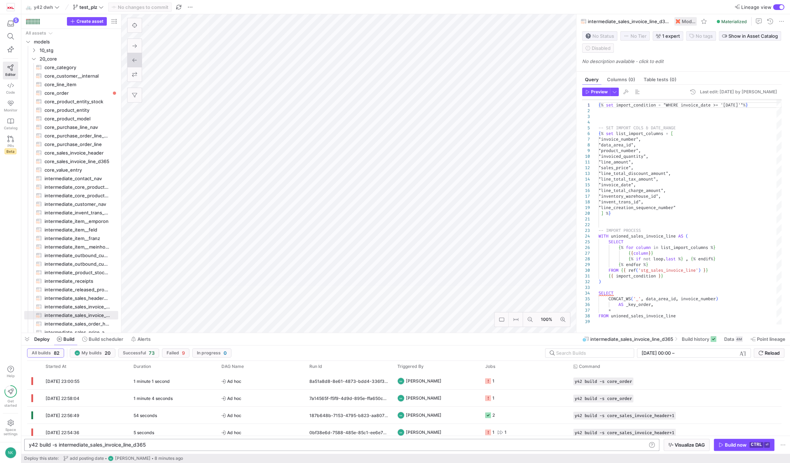
type textarea "{% set import_condition = "WHERE posting_date >= '2020-01-01'" %} -- SET IMPORT…"
type textarea "y42 build -s core_sales_invoice_header"
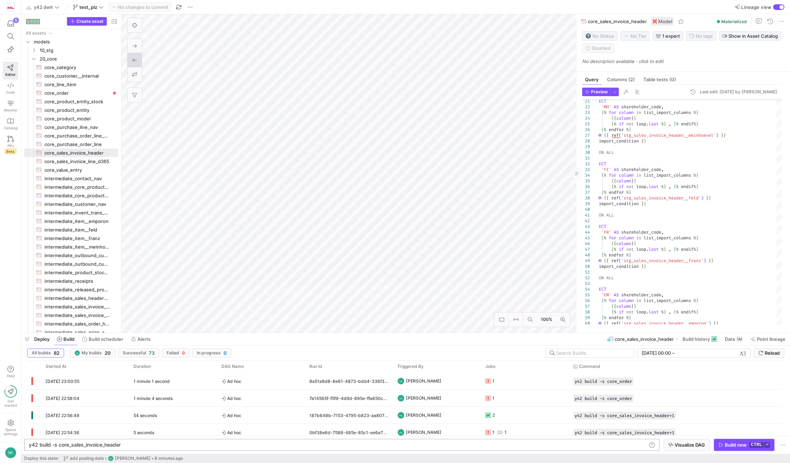
type textarea "{% set import_condition = "WHERE posting_date >= '[DATE]'" %} --WHERE sales_amo…"
type textarea "y42 build -s intermediate_sales_header_nav"
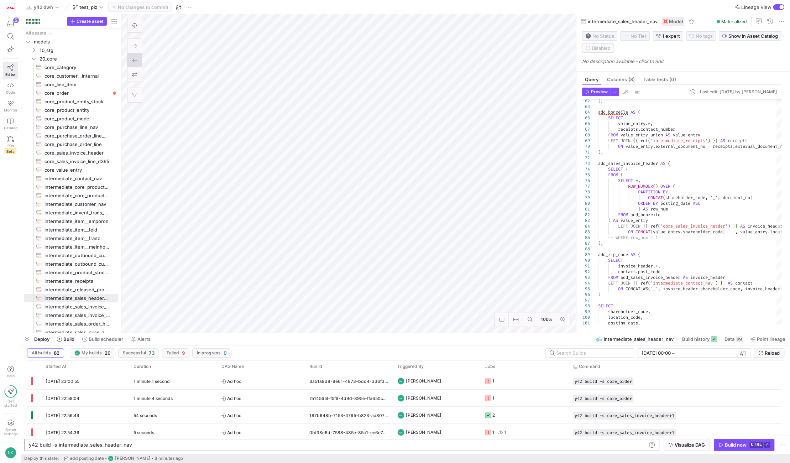
type textarea "{% set import_condition = "WHERE posting_date >= '2020-01-01'" %} -- SET IMPORT…"
type textarea "y42 build -s core_sales_invoice_header"
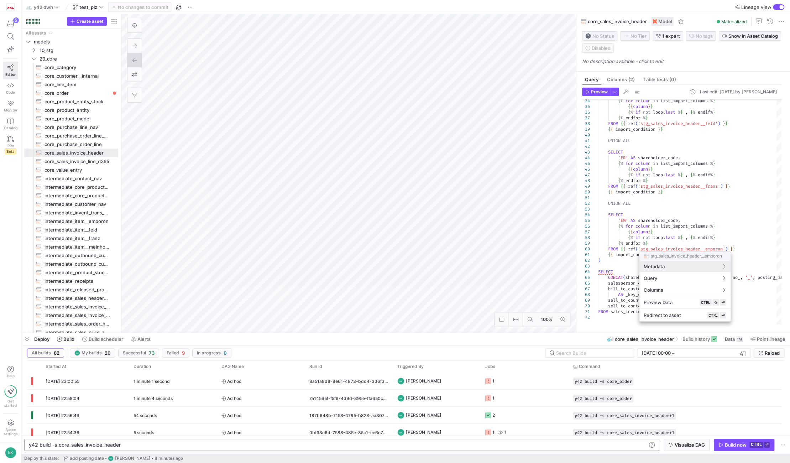
click at [666, 218] on div at bounding box center [395, 231] width 790 height 463
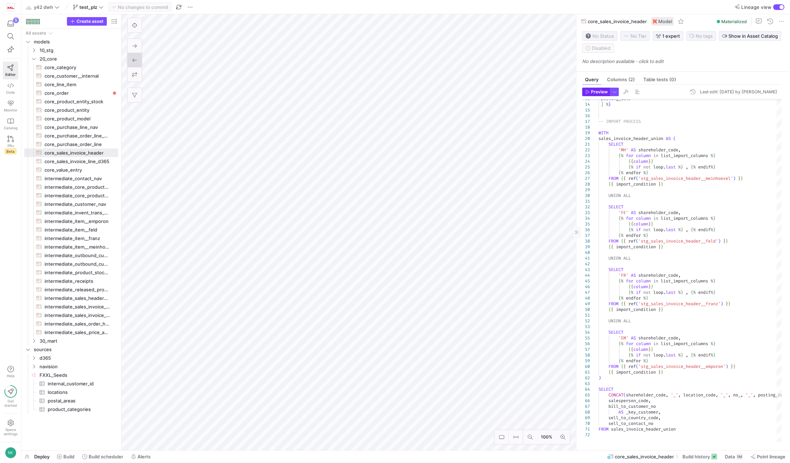
click at [594, 90] on span "Preview" at bounding box center [599, 91] width 17 height 5
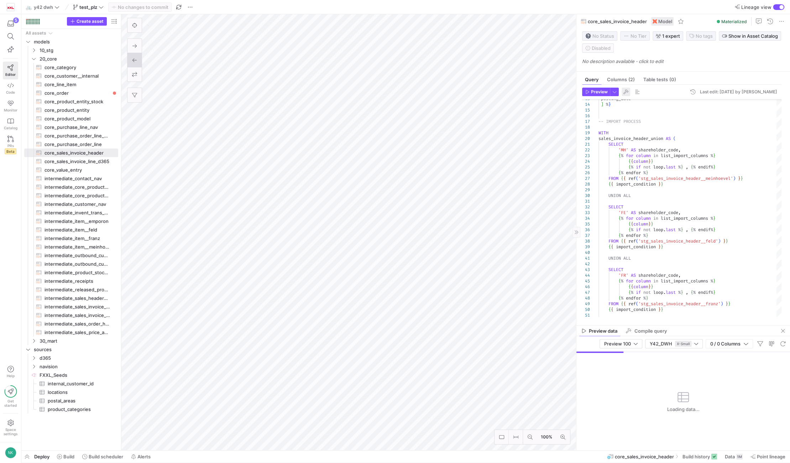
click at [625, 93] on span "button" at bounding box center [625, 92] width 9 height 9
click at [601, 91] on span "Preview" at bounding box center [599, 91] width 17 height 5
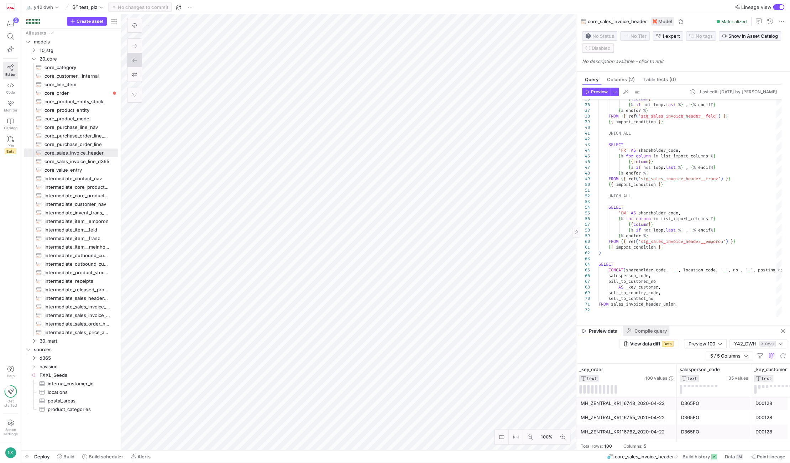
click at [652, 335] on div "Compile query" at bounding box center [646, 330] width 47 height 11
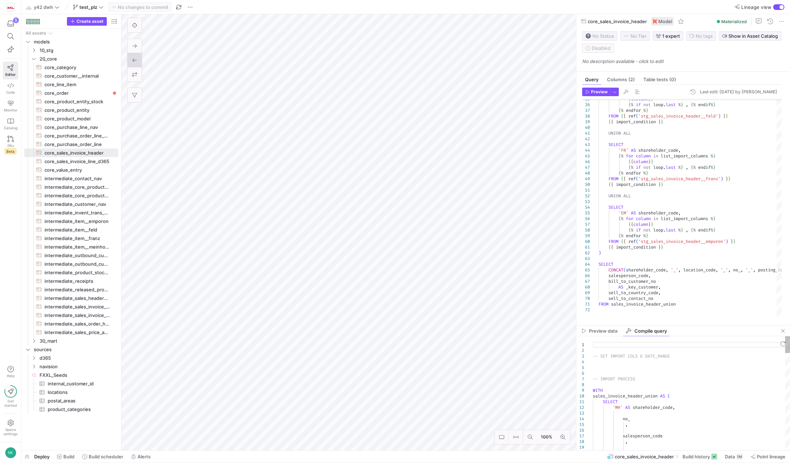
type textarea "-- SET IMPORT COLS & DATE_RANGE -- IMPORT PROCESS WITH sales_invoice_header_uni…"
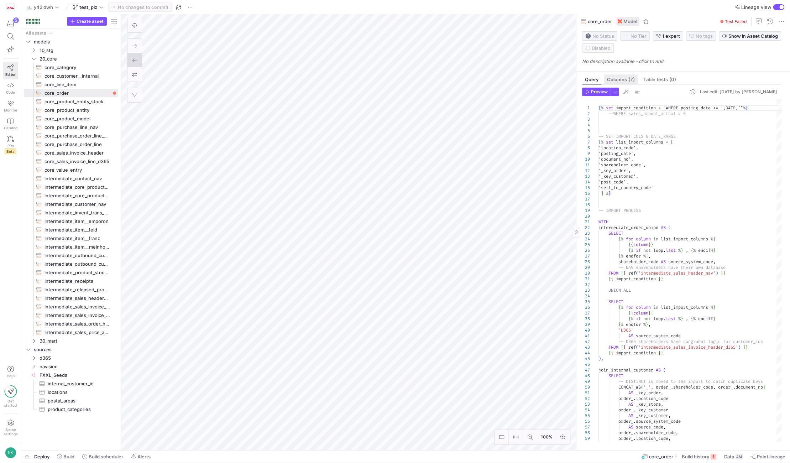
click at [618, 80] on span "Columns (7)" at bounding box center [621, 79] width 28 height 5
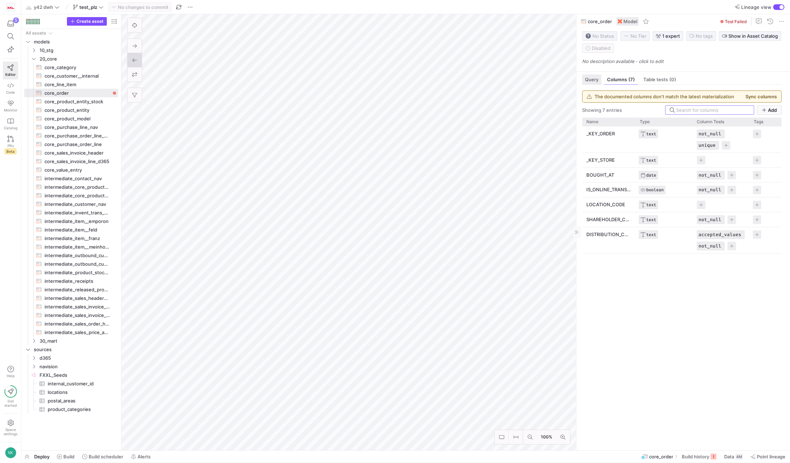
click at [599, 79] on div "Query" at bounding box center [591, 79] width 19 height 10
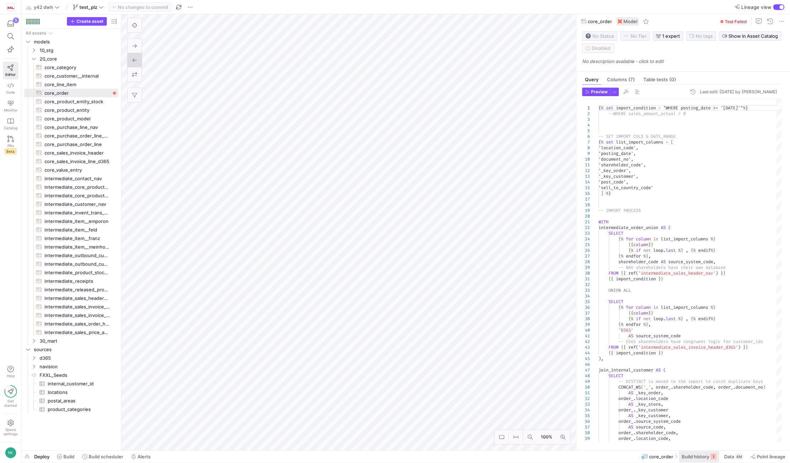
click at [688, 458] on span "Build history" at bounding box center [695, 456] width 27 height 6
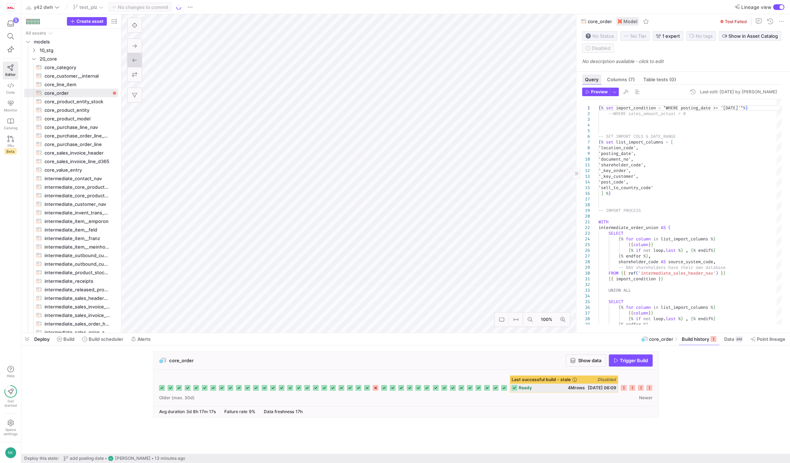
click at [594, 75] on div "Query" at bounding box center [591, 79] width 19 height 10
click at [608, 80] on span "Columns (7)" at bounding box center [621, 79] width 28 height 5
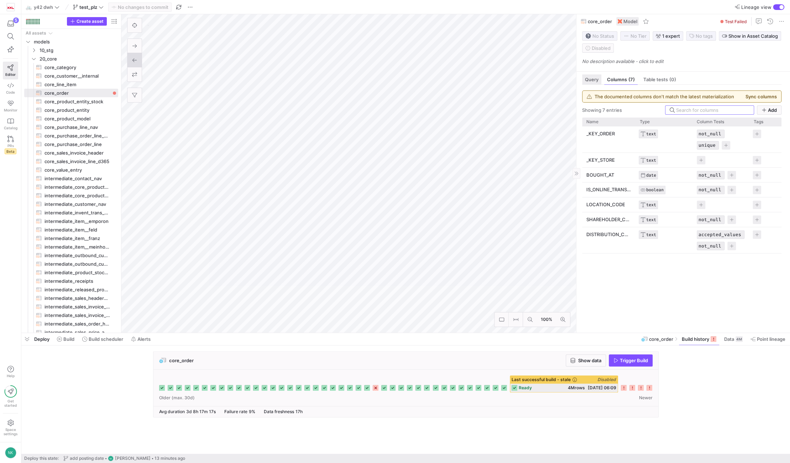
click at [596, 77] on span "Query" at bounding box center [592, 79] width 14 height 5
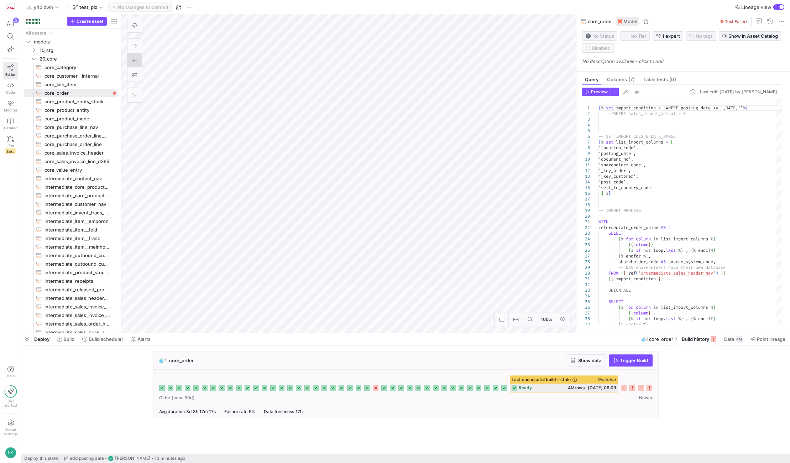
click at [650, 388] on icon at bounding box center [649, 388] width 6 height 6
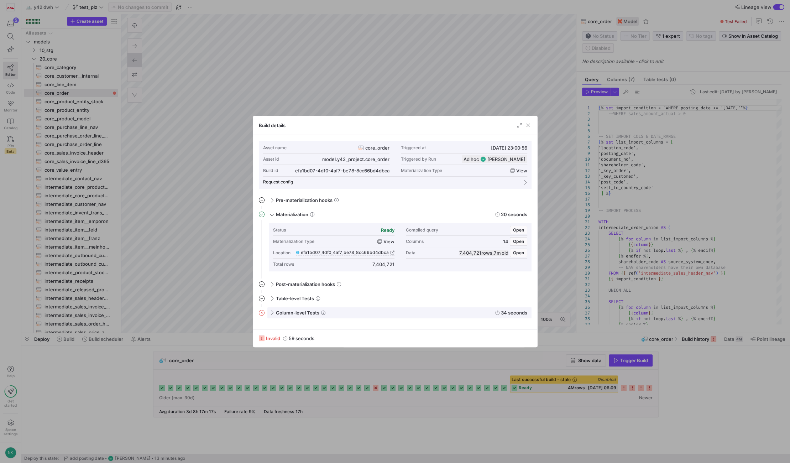
click at [270, 314] on span at bounding box center [271, 312] width 6 height 3
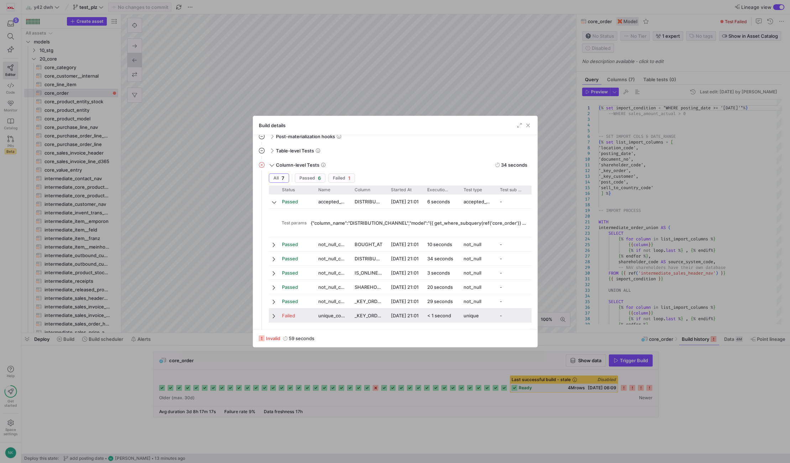
click at [279, 314] on div "Failed" at bounding box center [296, 315] width 36 height 14
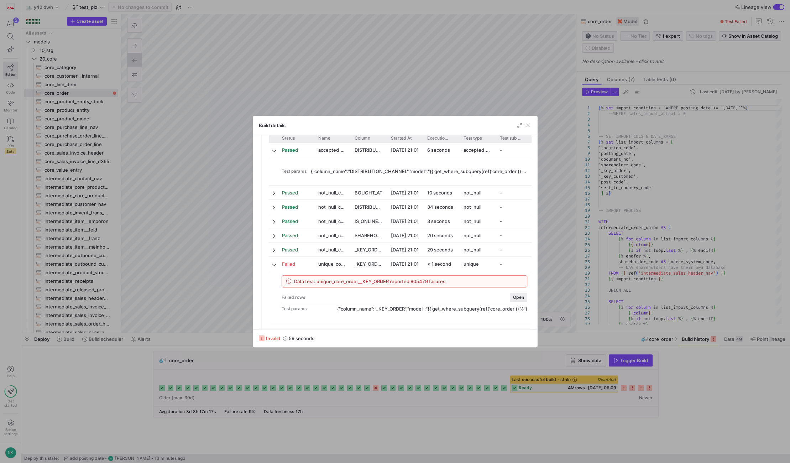
click at [513, 300] on span "button" at bounding box center [518, 297] width 17 height 8
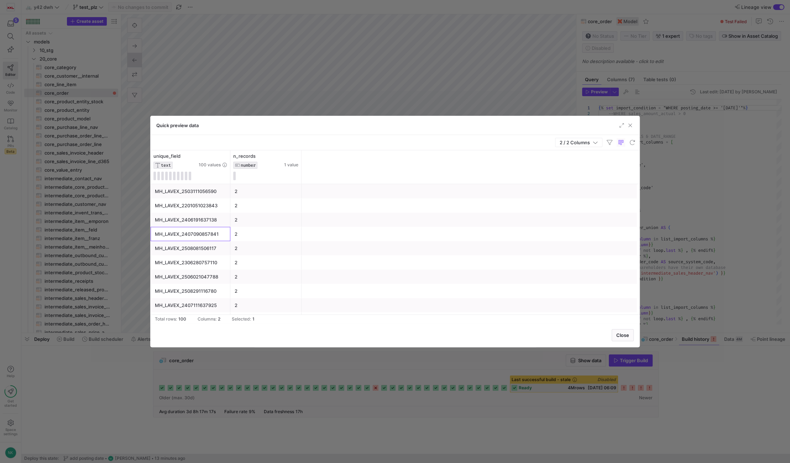
click at [187, 228] on div "MH_LAVEX_2407090857841" at bounding box center [190, 234] width 71 height 14
click at [197, 262] on div "MH_LAVEX_2306280757110" at bounding box center [190, 263] width 71 height 14
click at [190, 286] on div "MH_LAVEX_2204141031101" at bounding box center [190, 288] width 71 height 14
click at [632, 125] on span "button" at bounding box center [629, 125] width 7 height 7
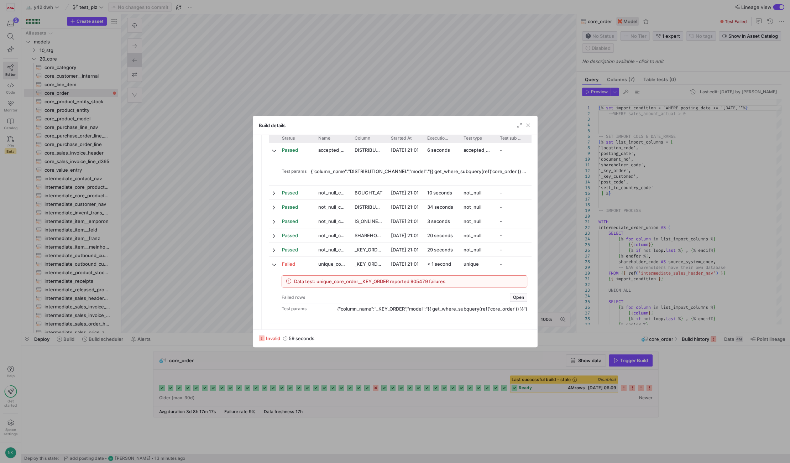
click at [623, 90] on div at bounding box center [395, 231] width 790 height 463
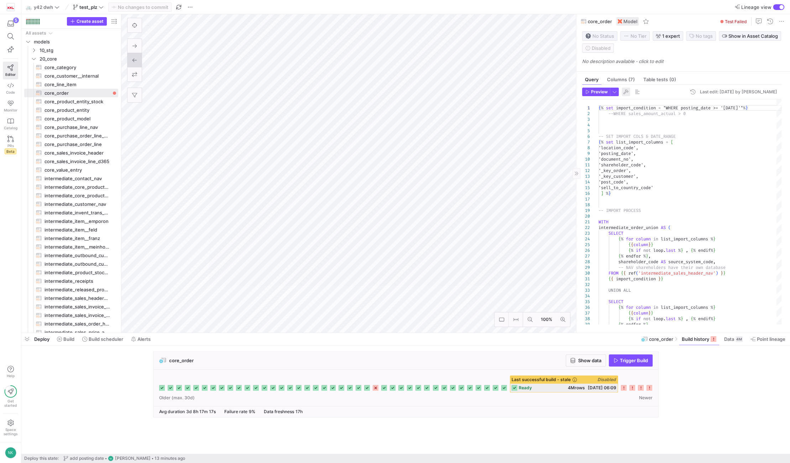
click at [625, 93] on span "button" at bounding box center [625, 92] width 9 height 9
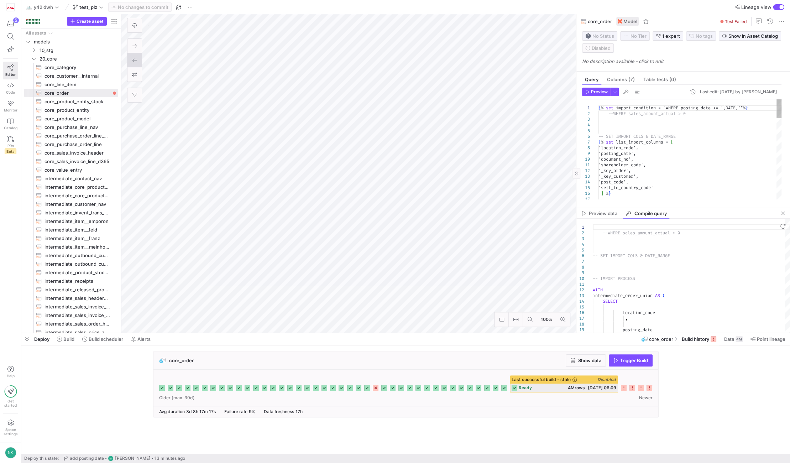
click at [701, 183] on div "{ % set import_condition = "WHERE posting_date >= '2022-01-01'" % } --WHERE sal…" at bounding box center [689, 364] width 183 height 530
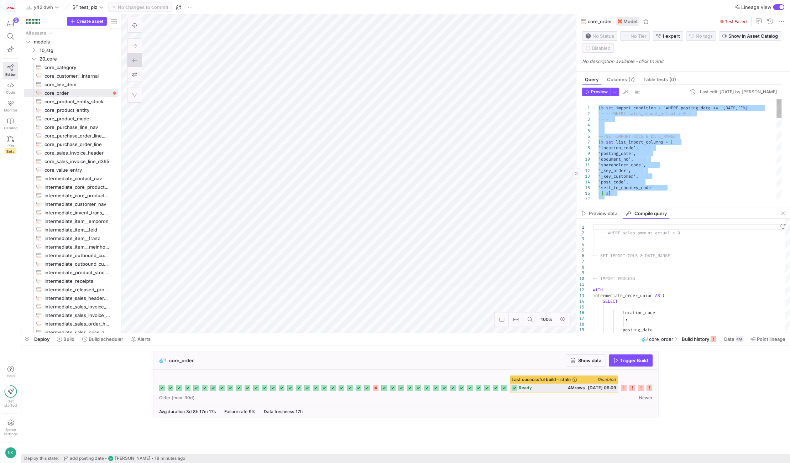
click at [673, 186] on div "{ % set import_condition = "WHERE posting_date >= '2022-01-01'" % } --WHERE sal…" at bounding box center [689, 364] width 183 height 530
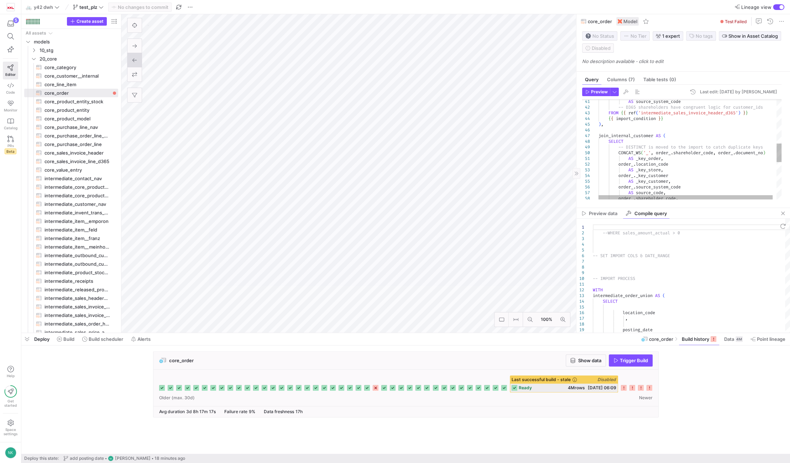
type textarea "AS _key_order, order_.location_code AS _key_store, order_._key_customer AS _key…"
click at [657, 168] on div "AS source_system_code -- D365 shareholders have congruent logic for cust omer_i…" at bounding box center [691, 132] width 187 height 534
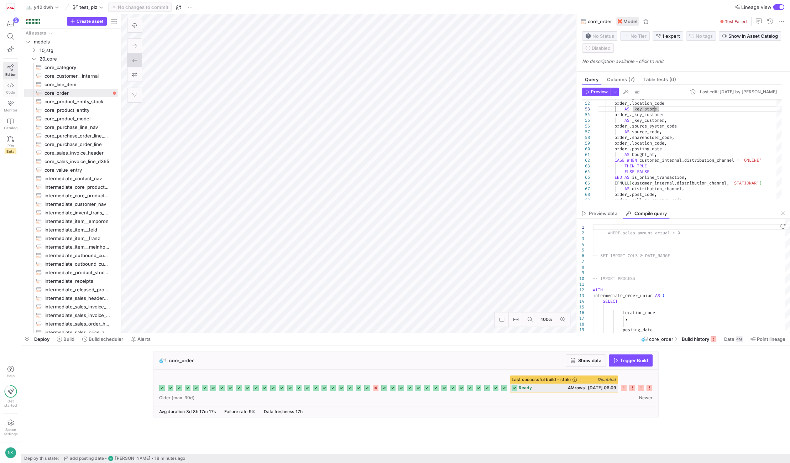
click at [11, 90] on span "Code" at bounding box center [10, 92] width 9 height 4
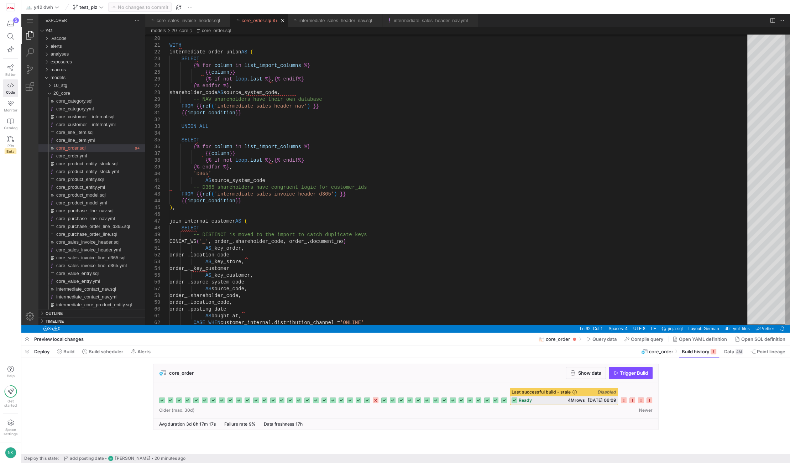
type textarea "AS _key_order, order_.location_code AS _key_store, order_._key_customer AS _key…"
click at [266, 262] on div "-- IMPORT PROCESS WITH intermediate_order_union AS ( SELECT {% for column in li…" at bounding box center [460, 359] width 583 height 905
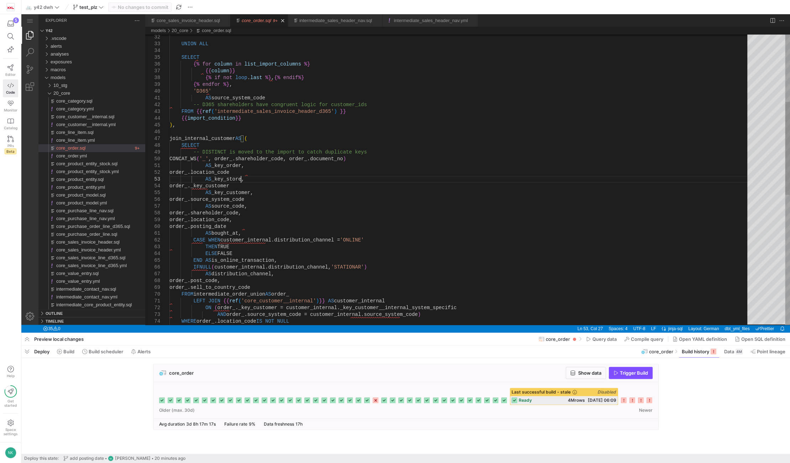
click at [231, 165] on div "-- D365 shareholders have congruent logic for cust omer_ids FROM {{ ref ( 'inte…" at bounding box center [460, 276] width 583 height 905
type textarea "AS source_system_code -- D365 shareholders have congruent logic for customer_id…"
click at [235, 159] on div "-- D365 shareholders have congruent logic for cust omer_ids FROM {{ ref ( 'inte…" at bounding box center [460, 276] width 583 height 905
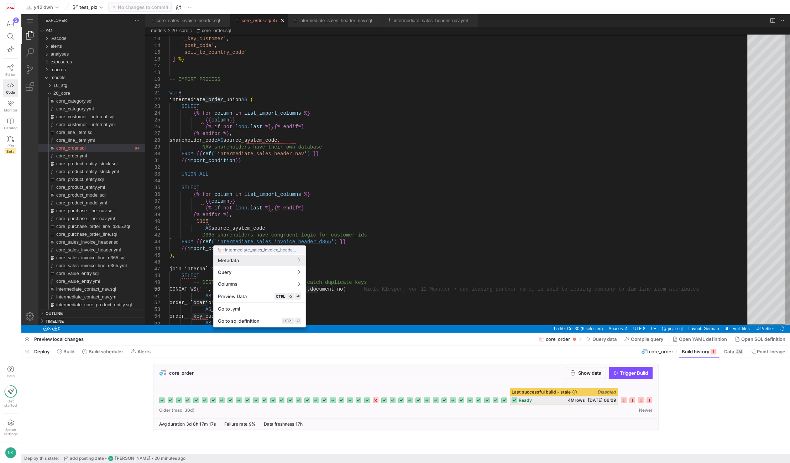
click at [242, 242] on div at bounding box center [395, 231] width 790 height 463
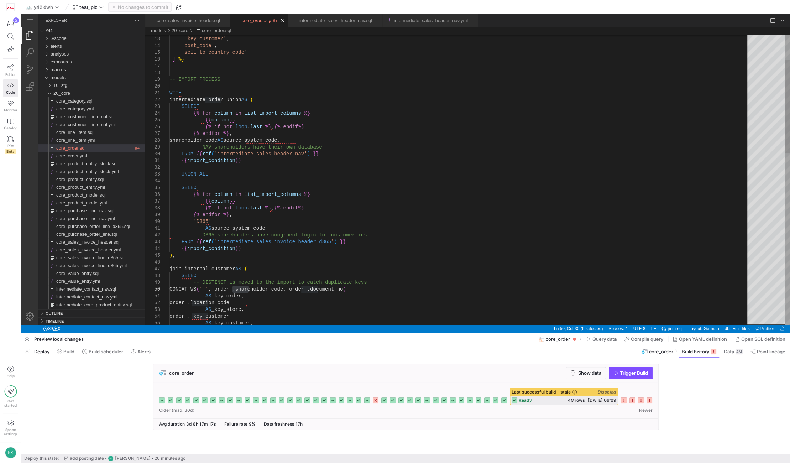
click at [242, 242] on div "-- D365 shareholders have congruent logic for cust omer_ids FROM {{ ref ( ' int…" at bounding box center [460, 406] width 583 height 905
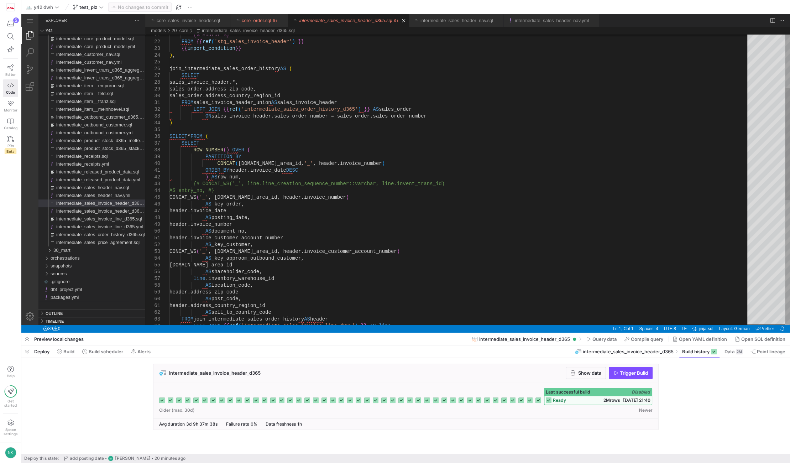
type textarea "ORDER BY header.invoice_date DESC ) AS row_num, {# CONCAT_WS('_', line.line_cre…"
click at [230, 204] on div "{% endfor %} FROM {{ ref ( 'stg_sales_invoice_header' ) }} {{ import_condition …" at bounding box center [460, 271] width 583 height 750
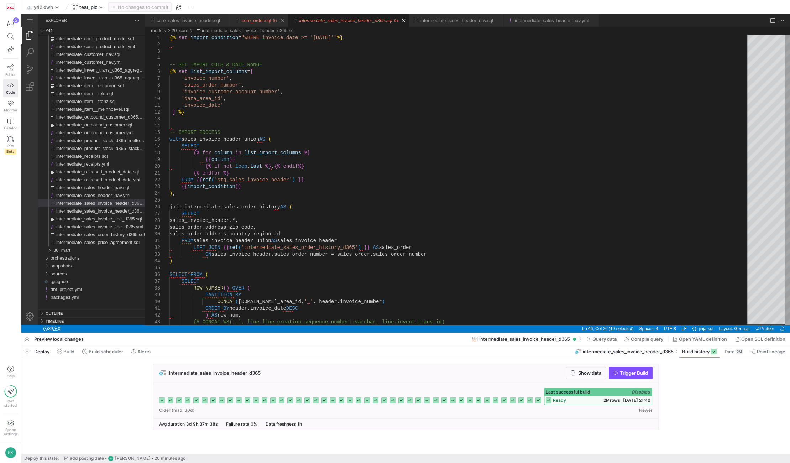
click at [251, 22] on link "core_order.sql" at bounding box center [256, 20] width 29 height 5
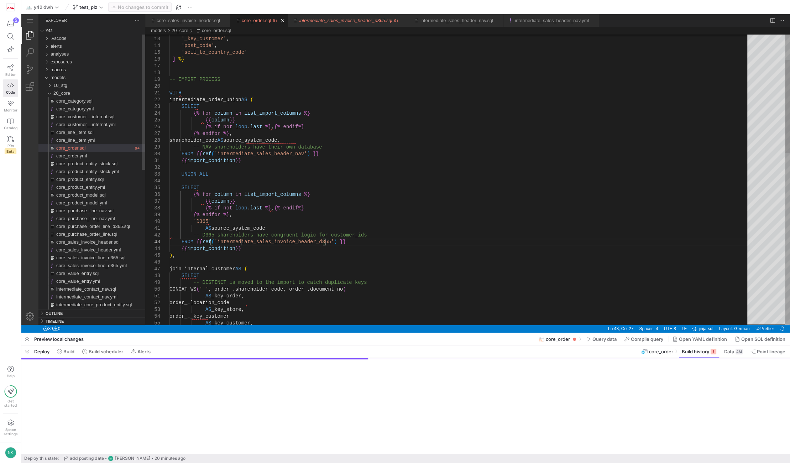
scroll to position [0, 71]
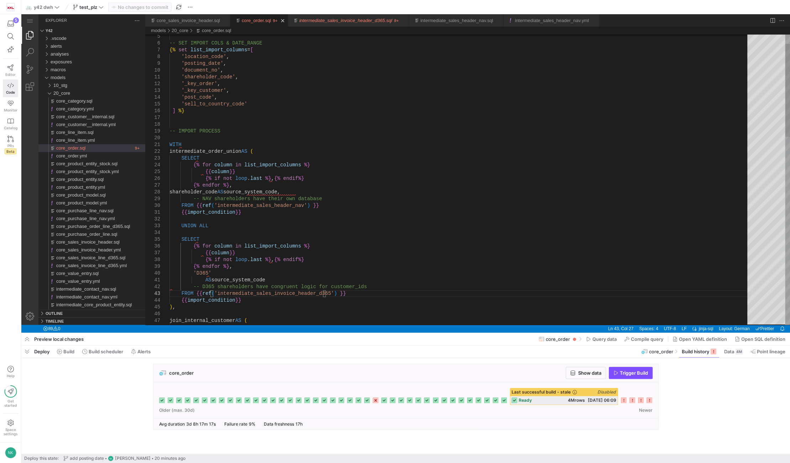
click at [210, 84] on div "'_key_order' , '_key_customer' , 'post_code' , 'sell_to_country_code' ] %} -- I…" at bounding box center [460, 458] width 583 height 905
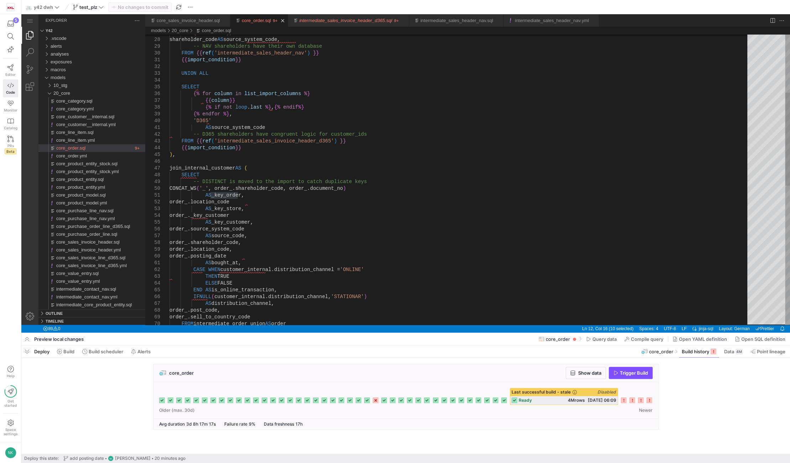
type textarea "AS source_system_code -- D365 shareholders have congruent logic for customer_id…"
click at [356, 188] on div "order_.location_code AS _key_store, order_._key_customer AS _key_customer, orde…" at bounding box center [460, 306] width 583 height 905
click at [258, 18] on link "core_order.sql" at bounding box center [256, 20] width 29 height 5
click at [640, 341] on span "Compile query" at bounding box center [647, 339] width 32 height 6
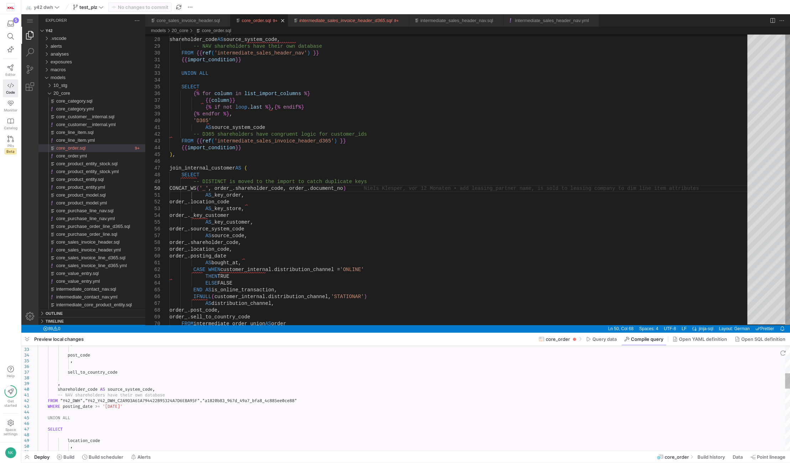
type textarea "--WHERE sales_amount_actual > 0 -- SET IMPORT COLS & DATE_RANGE -- IMPORT PROCE…"
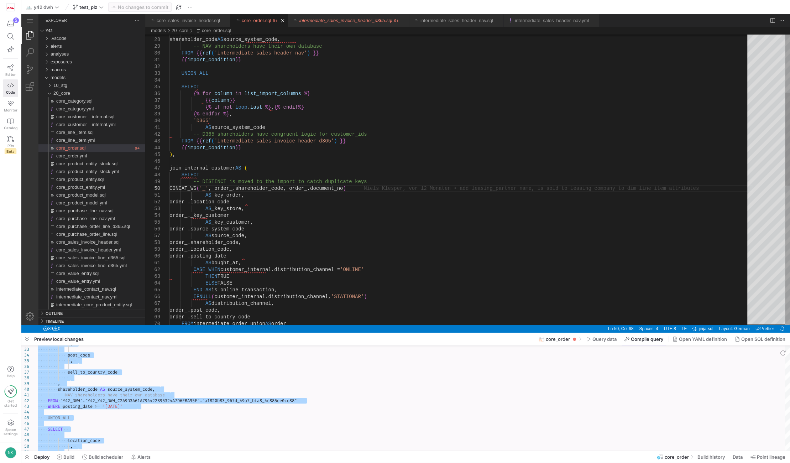
type textarea "AS _key_order, order_.location_code AS _key_store, order_._key_customer AS _key…"
click at [335, 204] on div "order_.location_code AS _key_store, order_._key_customer AS _key_customer, orde…" at bounding box center [460, 306] width 583 height 905
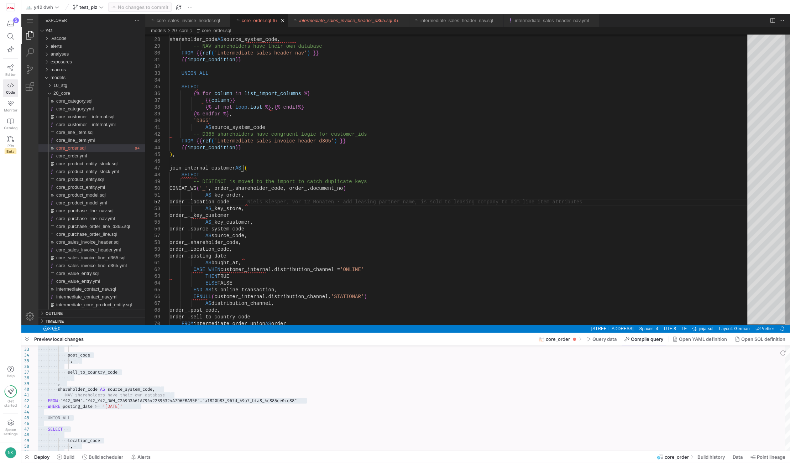
click at [559, 340] on span "core_order" at bounding box center [558, 339] width 24 height 6
click at [7, 65] on icon at bounding box center [10, 67] width 6 height 6
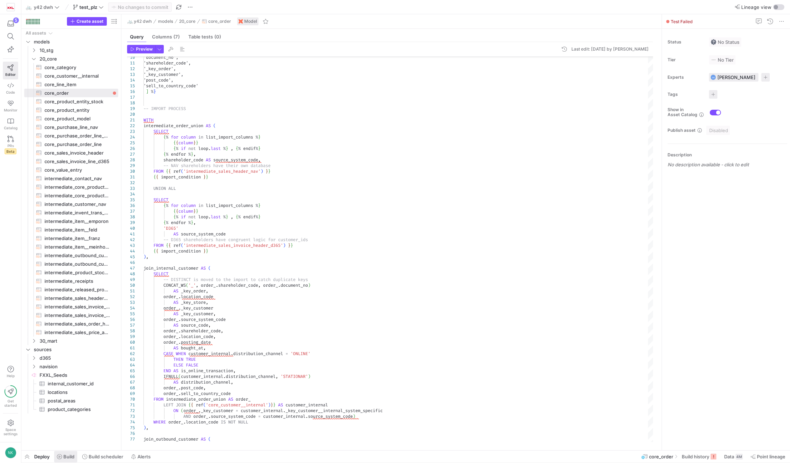
click at [72, 453] on span at bounding box center [65, 456] width 23 height 11
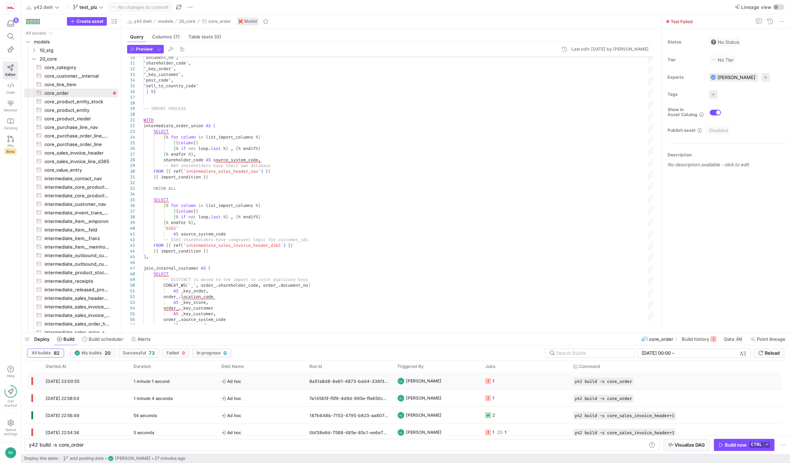
click at [73, 383] on span "[DATE] 23:00:55" at bounding box center [63, 380] width 34 height 5
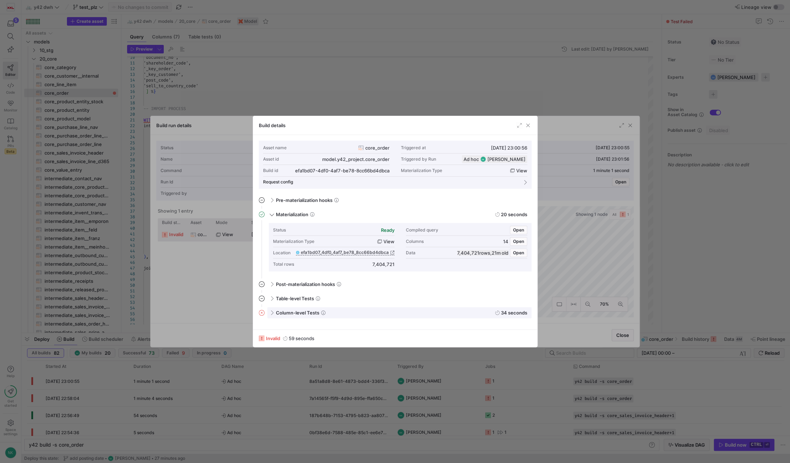
click at [274, 311] on div "Column-level Tests 34 seconds" at bounding box center [399, 312] width 264 height 11
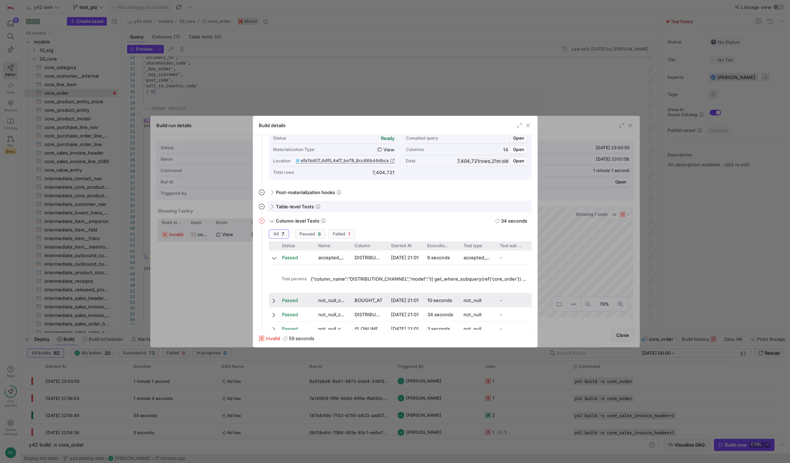
scroll to position [148, 0]
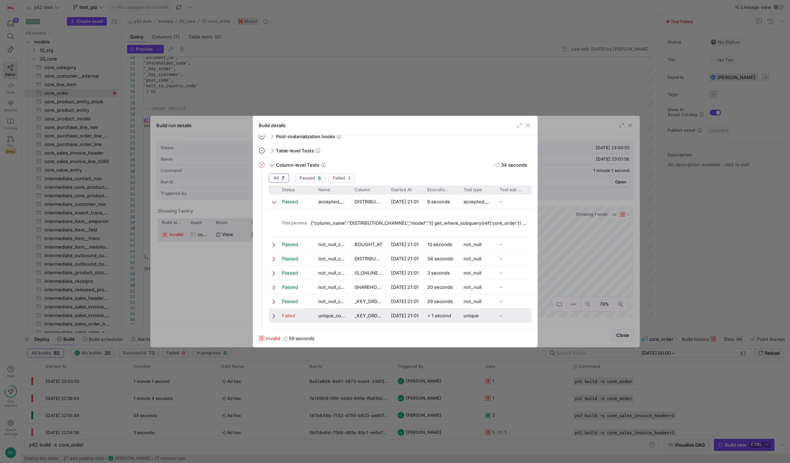
click at [275, 320] on span at bounding box center [274, 316] width 5 height 14
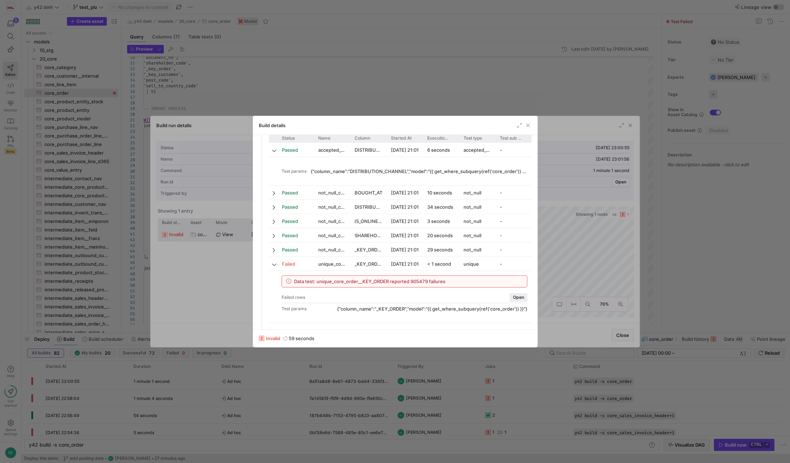
click at [513, 295] on span "Open" at bounding box center [518, 297] width 11 height 5
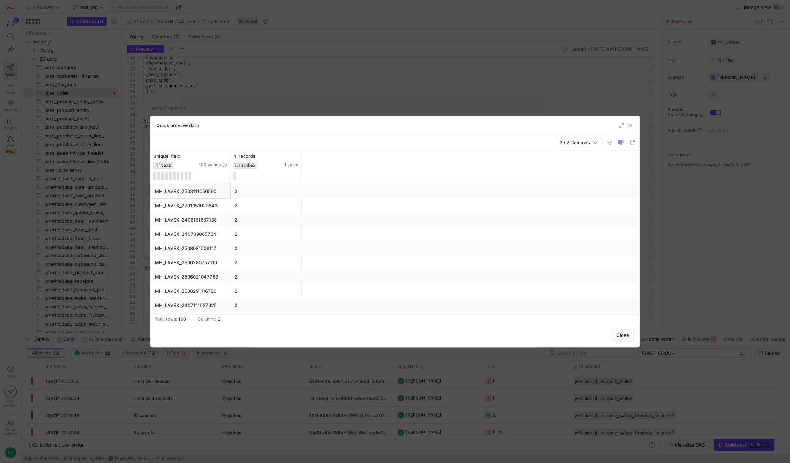
click at [191, 190] on div "MH_LAVEX_2503111056590" at bounding box center [190, 191] width 71 height 14
click at [629, 122] on span "button" at bounding box center [629, 125] width 7 height 7
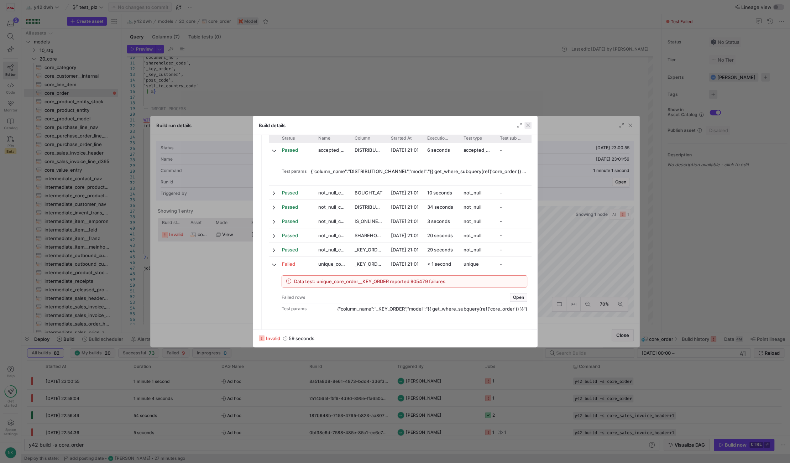
click at [528, 127] on span "button" at bounding box center [527, 125] width 7 height 7
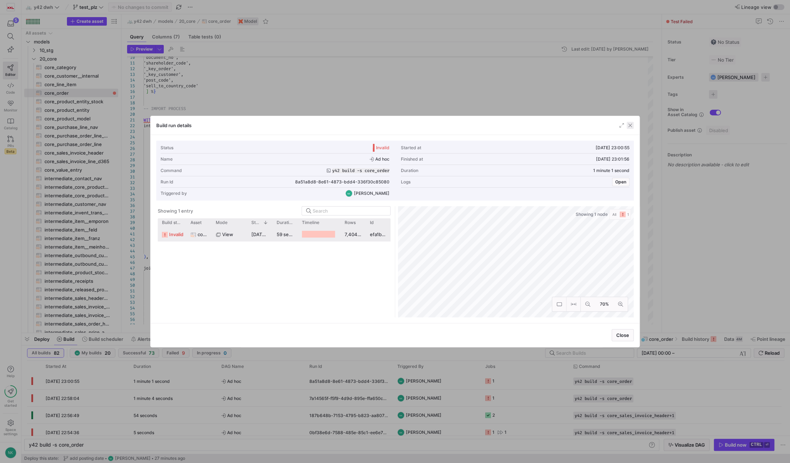
click at [628, 127] on span "button" at bounding box center [629, 125] width 7 height 7
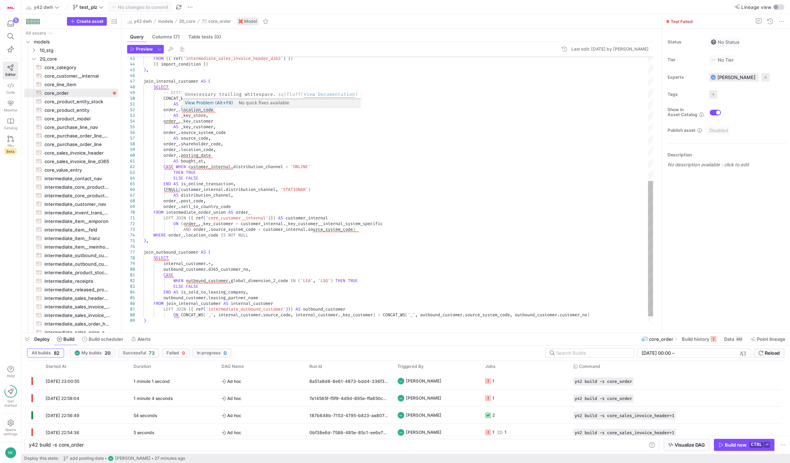
click at [210, 109] on div "join_internal_customer AS ( SELECT -- DISTINCT is moved to the import to catch …" at bounding box center [397, 76] width 509 height 530
drag, startPoint x: 215, startPoint y: 102, endPoint x: 62, endPoint y: 97, distance: 153.1
click at [143, 97] on div "join_internal_customer AS ( SELECT -- DISTINCT is moved to the import to catch …" at bounding box center [397, 76] width 509 height 530
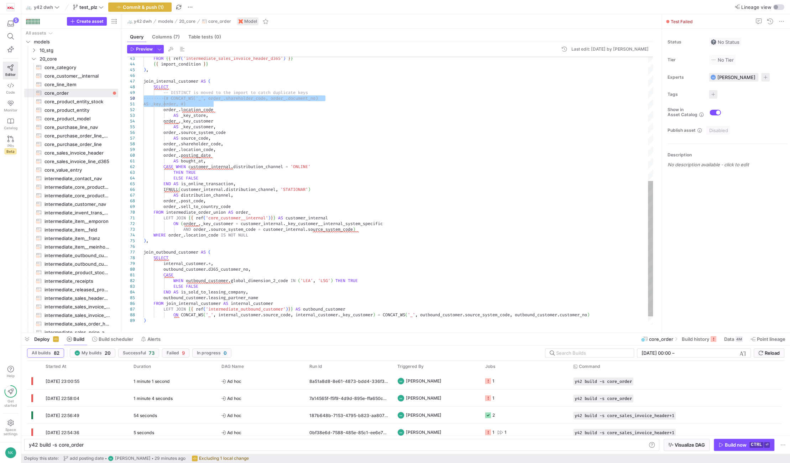
click at [222, 102] on div "join_internal_customer AS ( SELECT -- DISTINCT is moved to the import to catch …" at bounding box center [397, 76] width 509 height 530
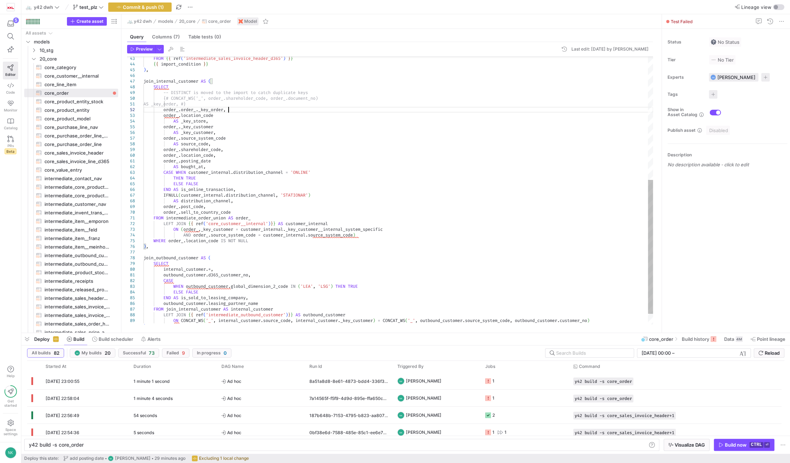
scroll to position [6, 84]
click at [174, 112] on div "join_internal_customer AS ( SELECT -- DISTINCT is moved to the import to catch …" at bounding box center [397, 78] width 509 height 535
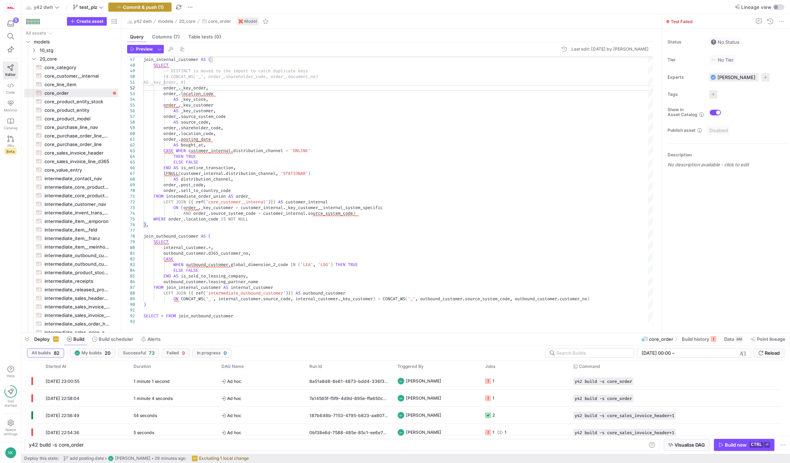
type textarea "AS _key_order, #} order_._key_order, order_.location_code AS _key_store, order_…"
click at [154, 3] on span "button" at bounding box center [140, 7] width 63 height 9
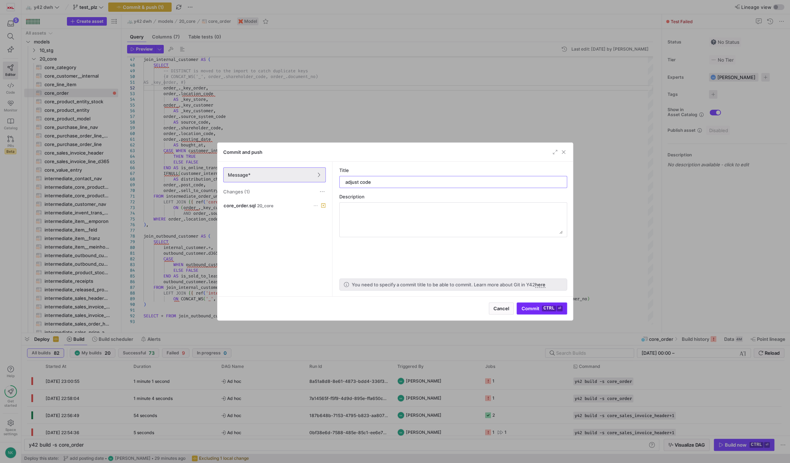
type input "adjust code"
click at [544, 311] on kbd "ctrl" at bounding box center [549, 308] width 14 height 6
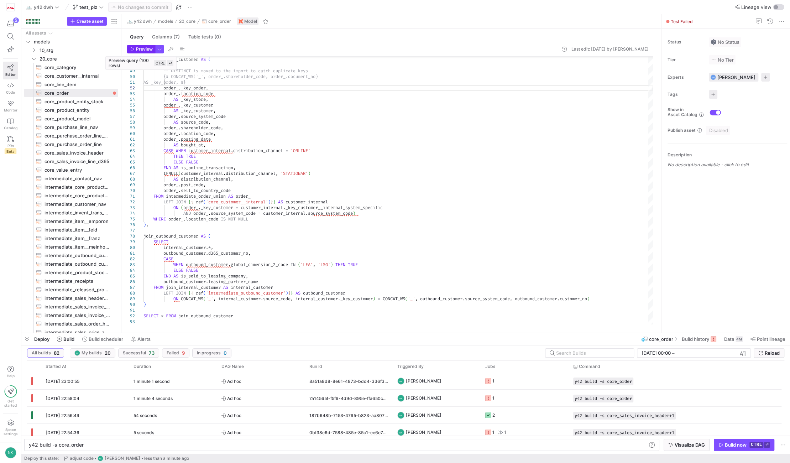
click at [147, 49] on span "Preview" at bounding box center [144, 49] width 17 height 5
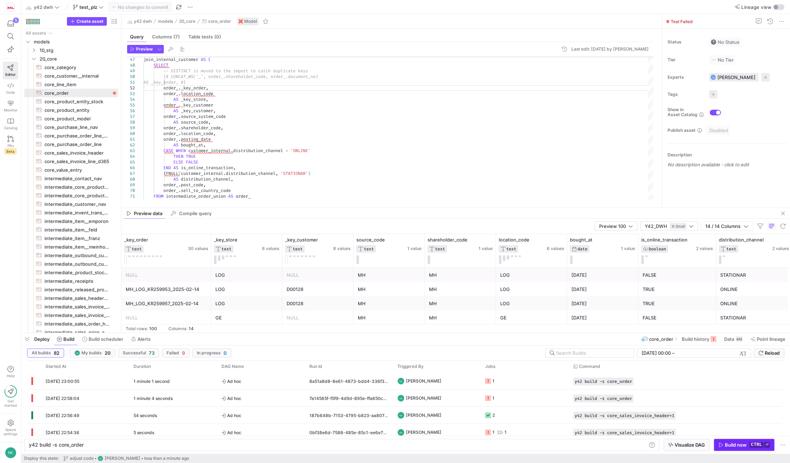
click at [730, 443] on div "Build now" at bounding box center [736, 445] width 22 height 6
click at [174, 40] on div "Columns (7)" at bounding box center [165, 37] width 33 height 10
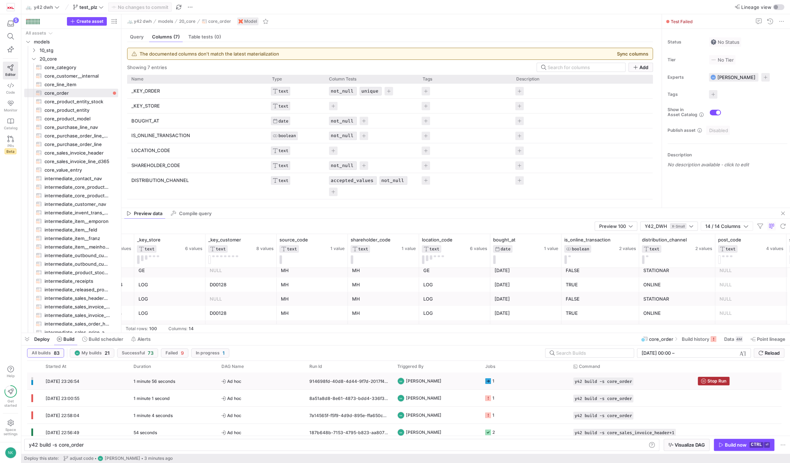
click at [122, 381] on div "[DATE] 23:26:54" at bounding box center [85, 380] width 88 height 17
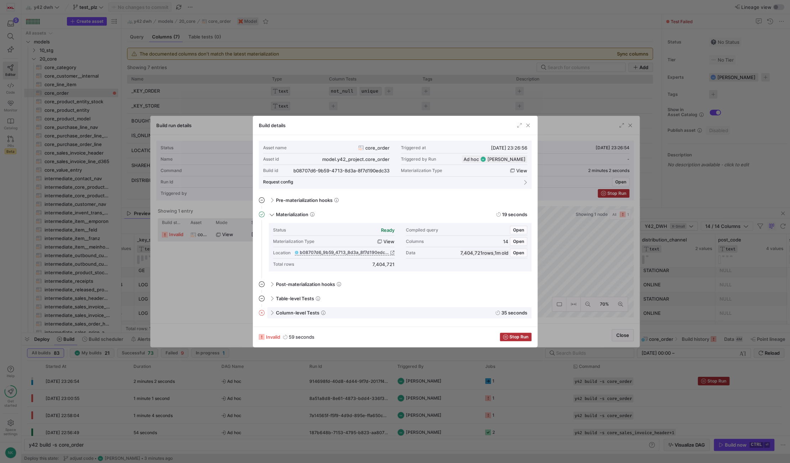
click at [269, 312] on span at bounding box center [271, 312] width 6 height 3
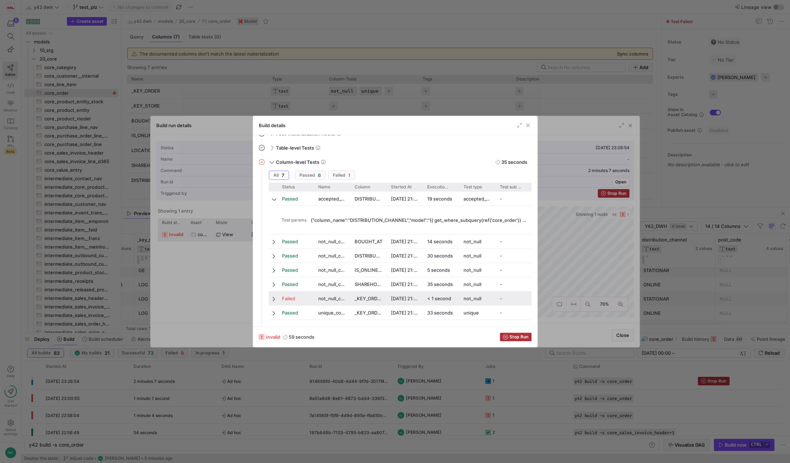
click at [272, 298] on span at bounding box center [274, 299] width 5 height 6
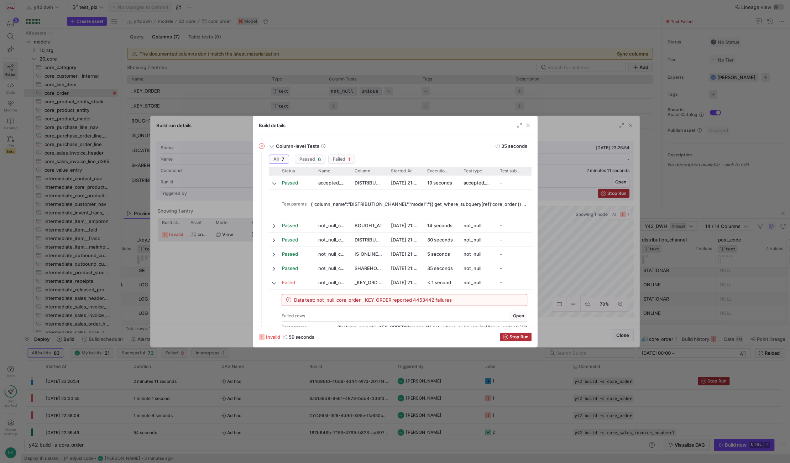
click at [415, 299] on span "Data test: not_null_core_order__KEY_ORDER reported 4453442 failures" at bounding box center [373, 300] width 158 height 6
copy span "4453442"
click at [527, 122] on span "button" at bounding box center [527, 125] width 7 height 7
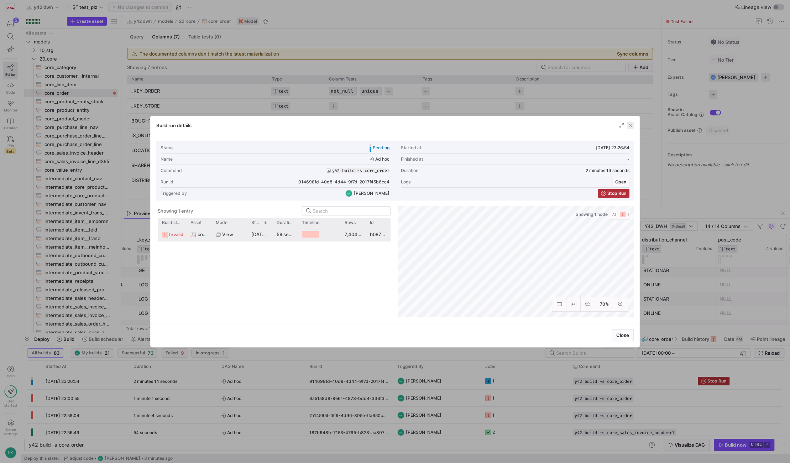
click at [632, 122] on span "button" at bounding box center [629, 125] width 7 height 7
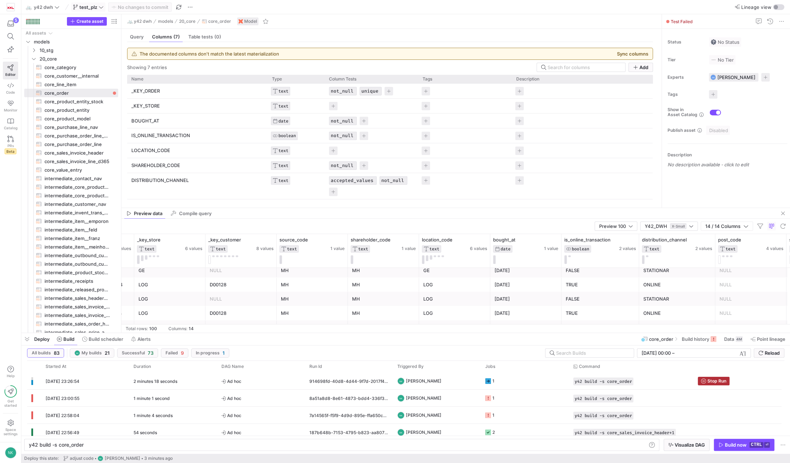
click at [100, 7] on icon at bounding box center [101, 7] width 4 height 2
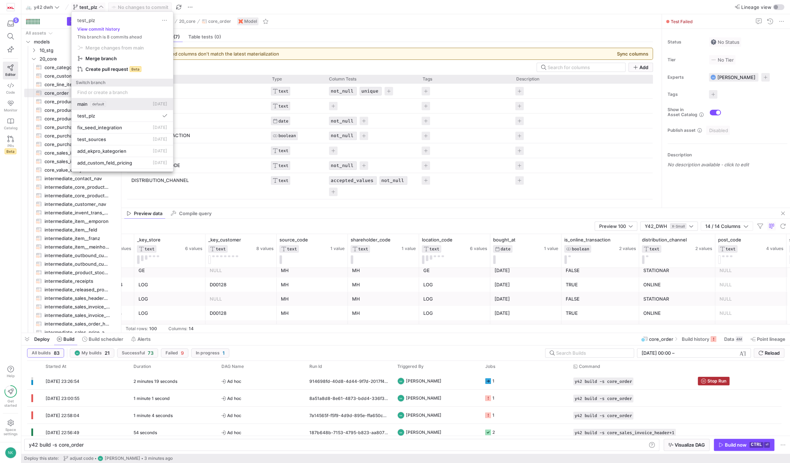
click at [99, 104] on span "default" at bounding box center [98, 104] width 16 height 6
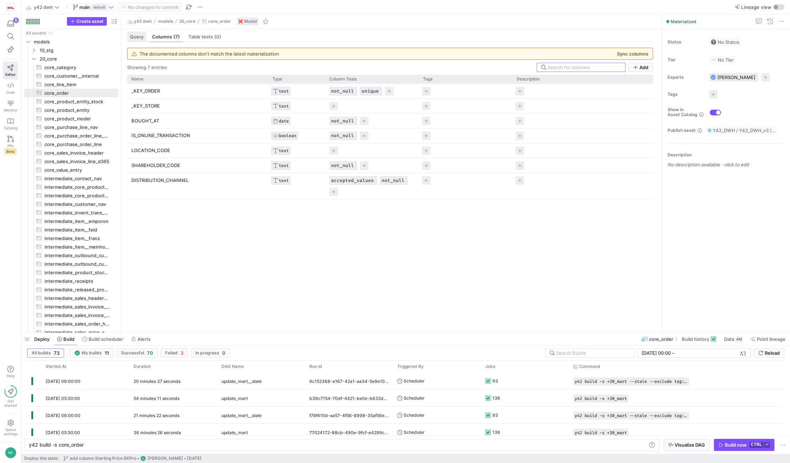
click at [134, 37] on span "Query" at bounding box center [137, 37] width 14 height 5
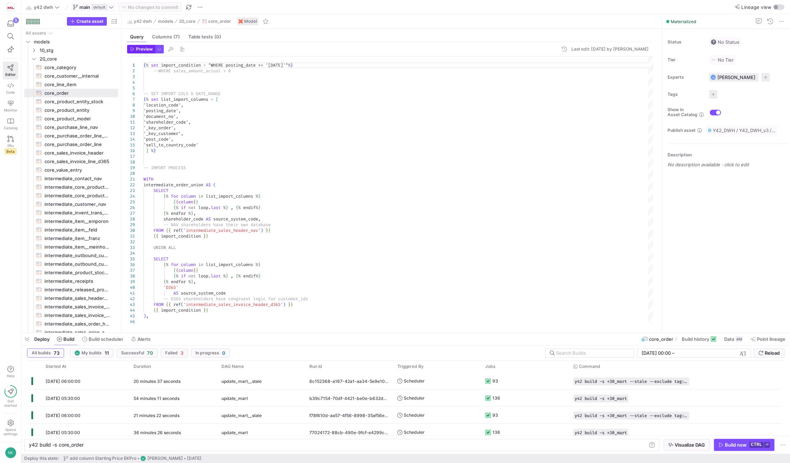
click at [149, 52] on span "button" at bounding box center [140, 49] width 27 height 8
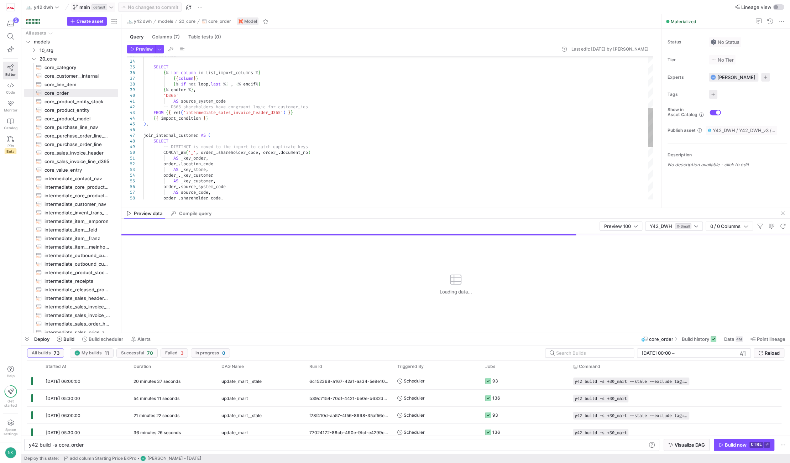
click at [259, 175] on div "UNION ALL SELECT { % for column in list_import_columns % } { { column } } { % i…" at bounding box center [397, 130] width 509 height 530
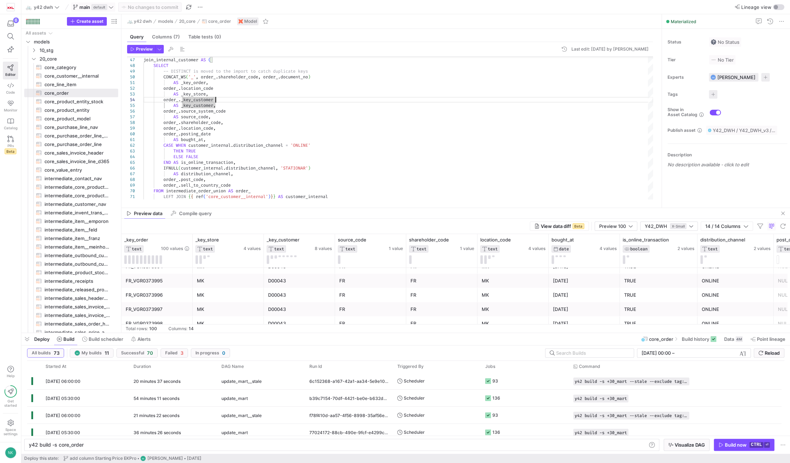
scroll to position [1067, 0]
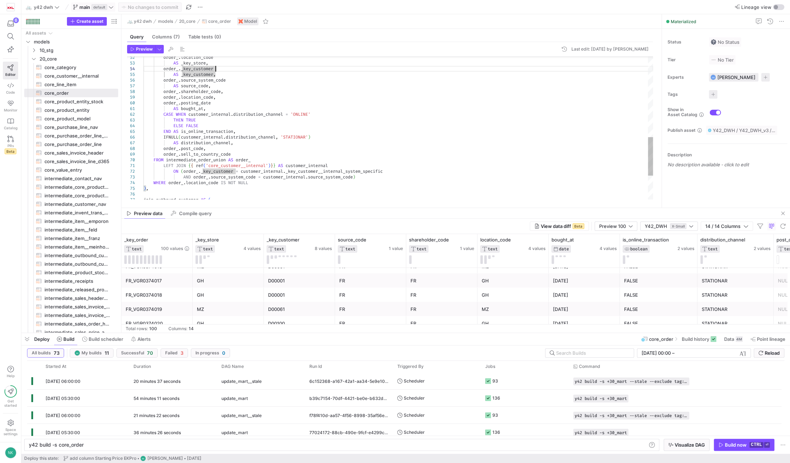
type textarea "LEFT JOIN {{ ref('core_customer__internal')}} AS customer_internal ON (order_._…"
click at [303, 168] on div "order_ . location_code AS _key_store , order_ . _key_customer AS _key_customer …" at bounding box center [397, 23] width 509 height 530
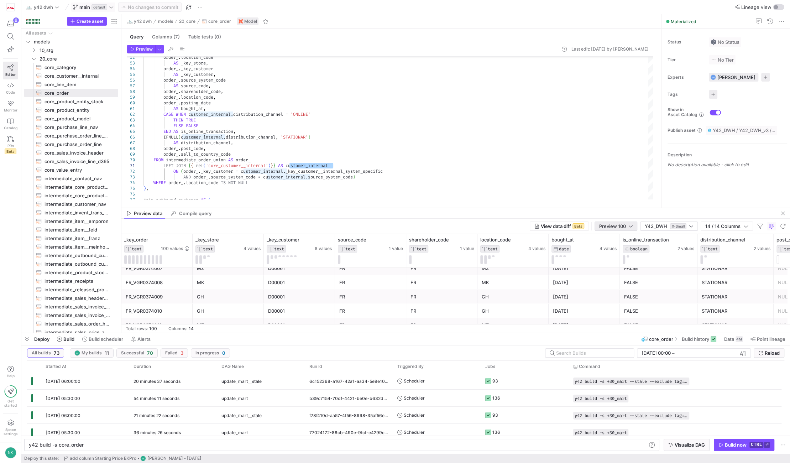
click at [610, 226] on span "Preview 100" at bounding box center [612, 226] width 27 height 6
click at [610, 254] on mat-option "Full Preview" at bounding box center [615, 248] width 42 height 11
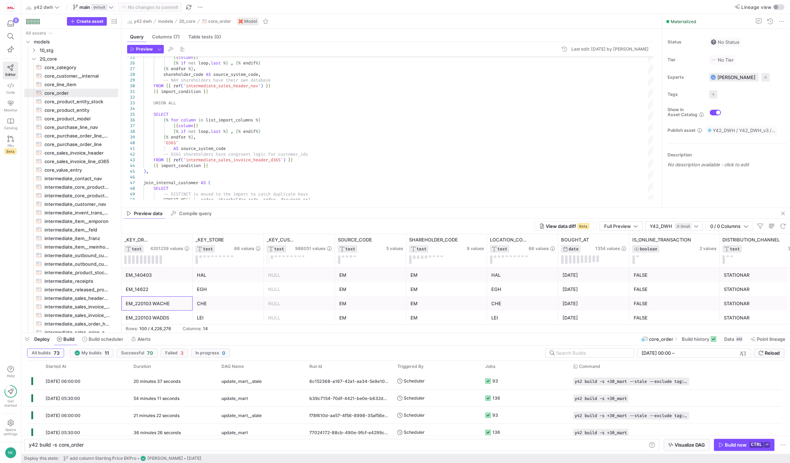
click at [159, 306] on div "EM_220103 WACHE" at bounding box center [157, 303] width 63 height 14
click at [188, 216] on span "Compile query" at bounding box center [195, 213] width 32 height 5
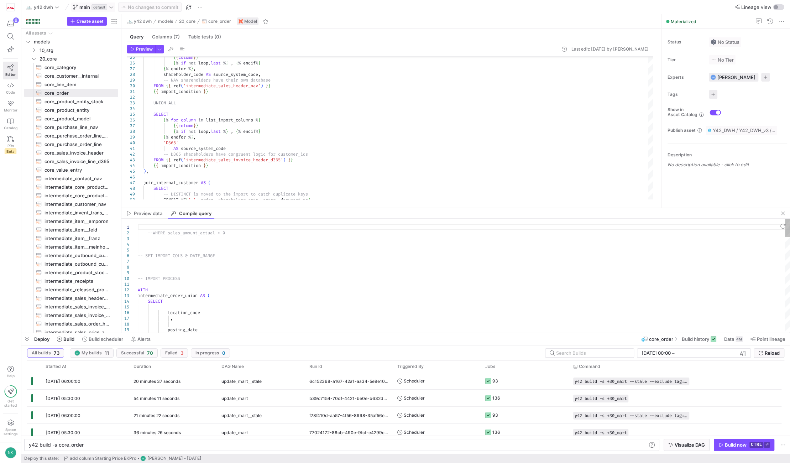
type textarea "--WHERE sales_amount_actual > 0 -- SET IMPORT COLS & DATE_RANGE -- IMPORT PROCE…"
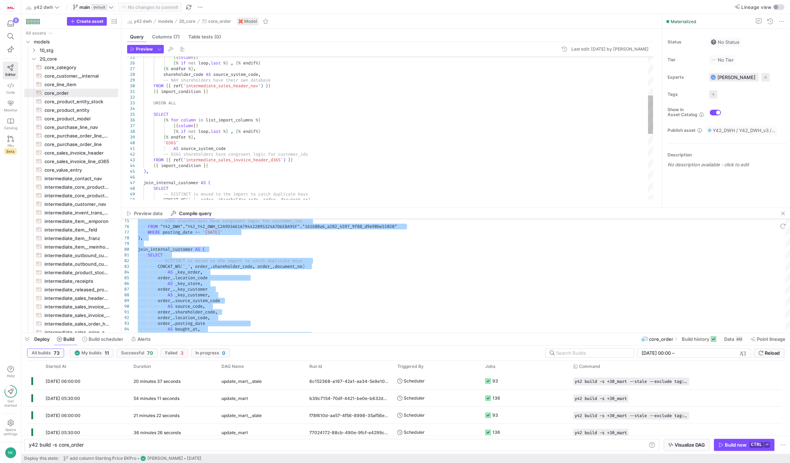
click at [229, 148] on div "{ { column } } { % if not loop . last % } , { % endif % } { % endfor % } , shar…" at bounding box center [397, 177] width 509 height 530
type textarea "AS source_system_code -- D365 shareholders have congruent logic for customer_id…"
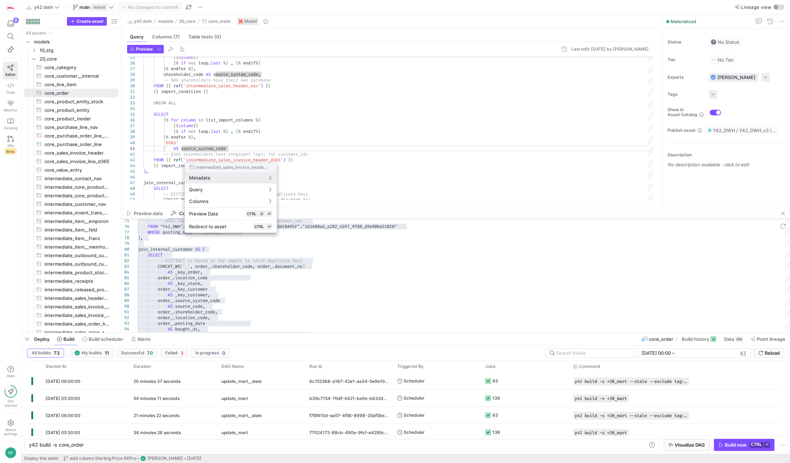
click at [233, 102] on div at bounding box center [395, 231] width 790 height 463
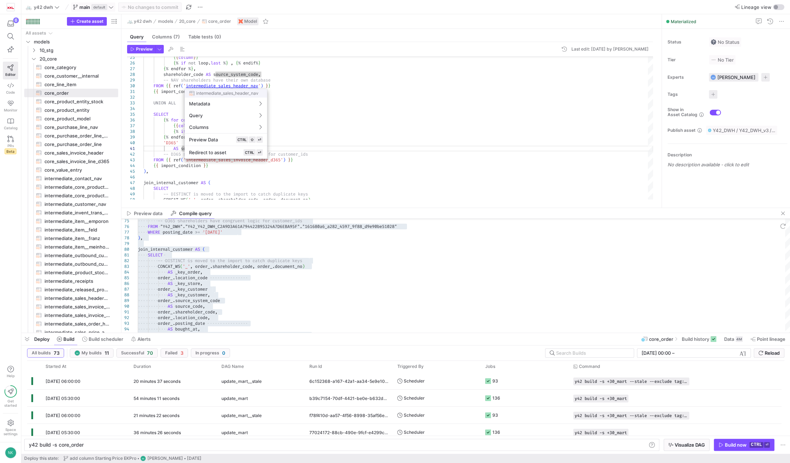
click at [212, 85] on div at bounding box center [395, 231] width 790 height 463
click at [212, 85] on div "{ { column } } { % if not loop . last % } , { % endif % } { % endfor % } , shar…" at bounding box center [397, 177] width 509 height 530
type textarea "{% set import_condition = "WHERE posting_date >= '[DATE]'" %} --WHERE sales_amo…"
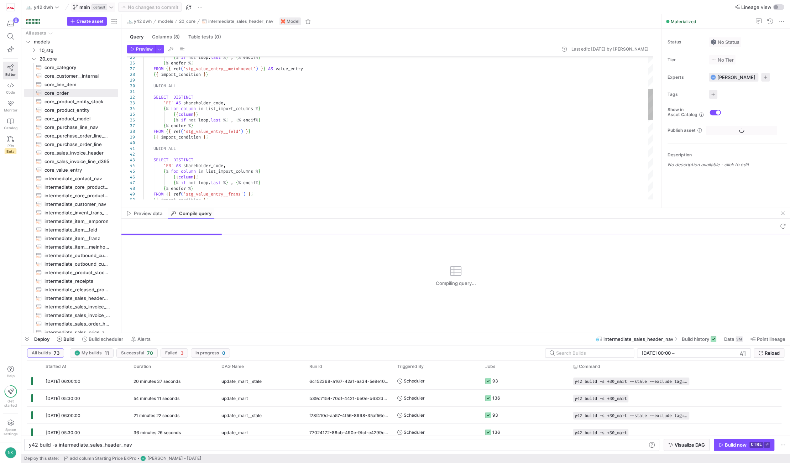
type textarea "y42 build -s intermediate_sales_header_nav"
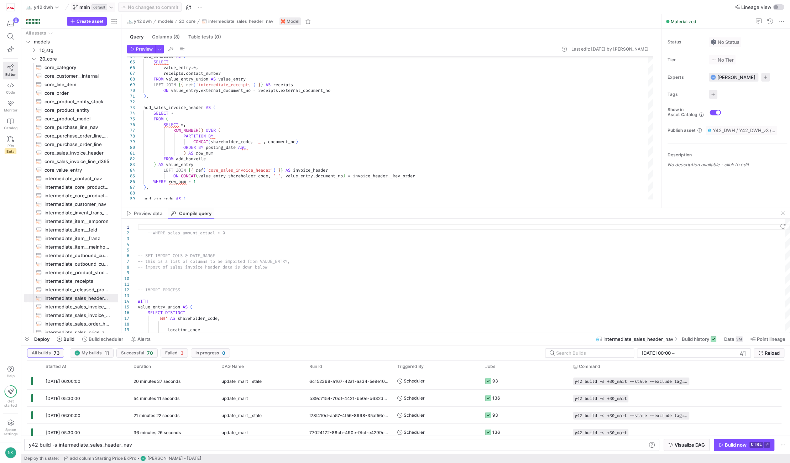
click at [106, 10] on span at bounding box center [93, 7] width 43 height 9
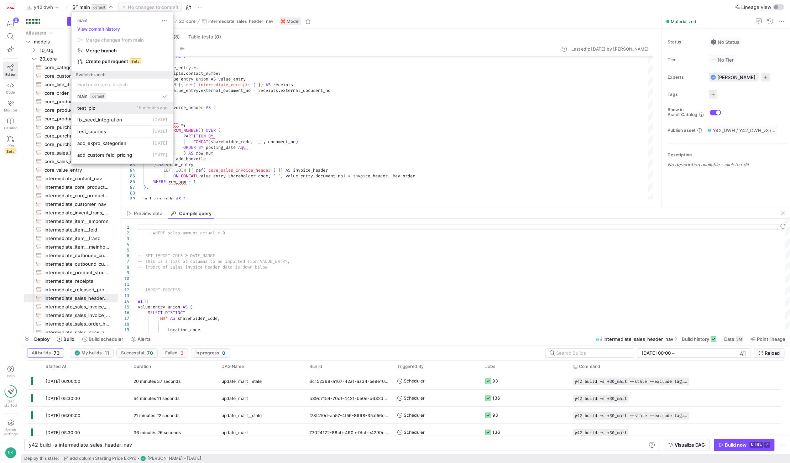
click at [103, 108] on div "test_plz 19 minutes ago" at bounding box center [122, 108] width 90 height 6
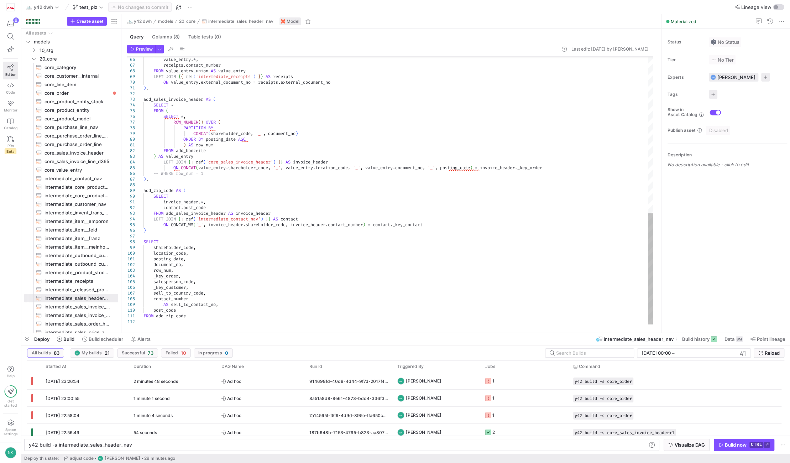
click at [211, 312] on div "value_entry . * , receipts . contact_number FROM value_entry_union AS value_ent…" at bounding box center [397, 2] width 509 height 643
type textarea "{% set import_condition = "WHERE posting_date >= '[DATE]'" %} --WHERE sales_amo…"
